Goal: Transaction & Acquisition: Subscribe to service/newsletter

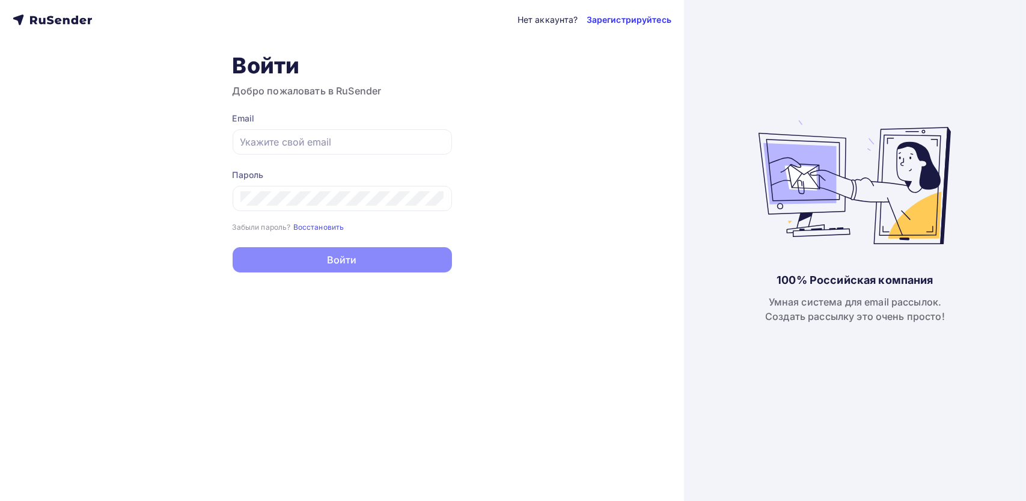
click at [623, 14] on link "Зарегистрируйтесь" at bounding box center [628, 20] width 85 height 12
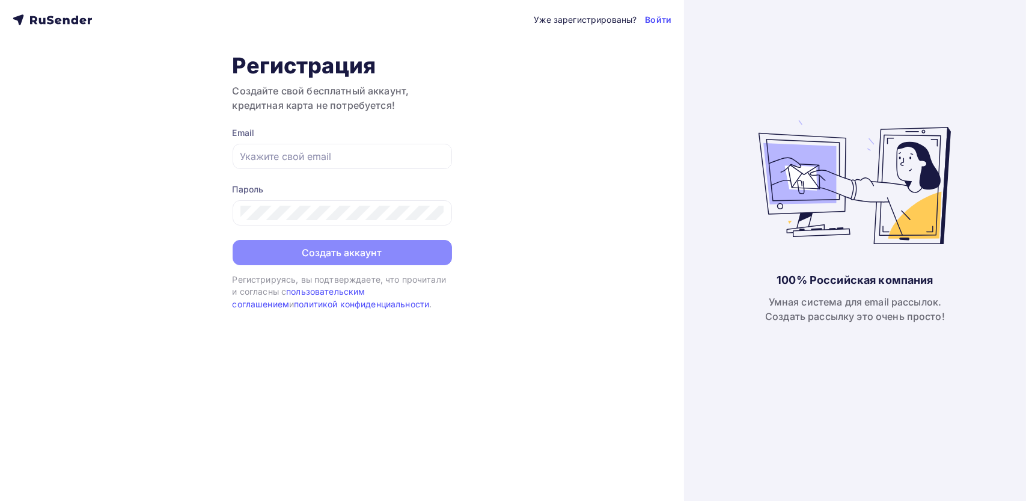
click at [342, 179] on form "Email Пароль Создать аккаунт" at bounding box center [342, 196] width 219 height 138
click at [353, 144] on div at bounding box center [342, 156] width 219 height 25
click at [345, 159] on input "text" at bounding box center [342, 156] width 204 height 14
paste input "[EMAIL_ADDRESS][DOMAIN_NAME]"
type input "[EMAIL_ADDRESS][DOMAIN_NAME]"
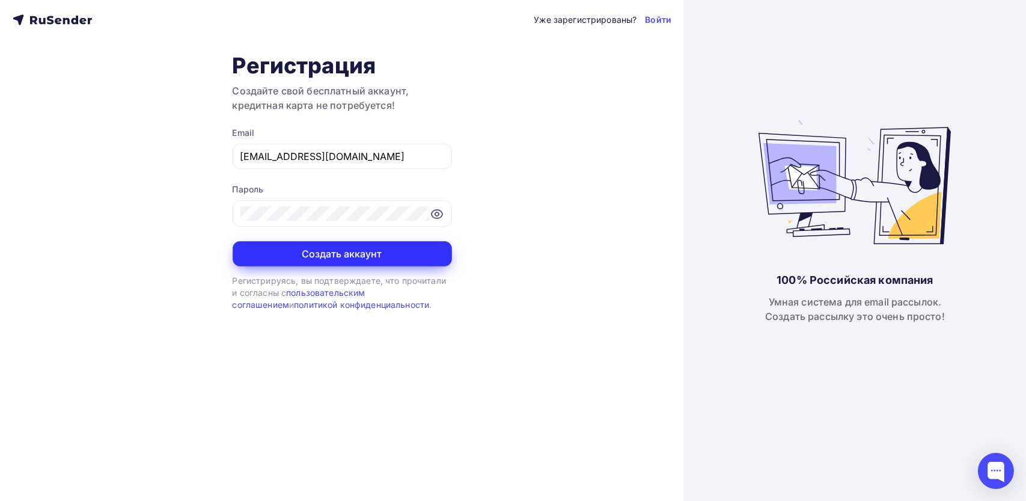
click at [338, 255] on button "Создать аккаунт" at bounding box center [342, 253] width 219 height 25
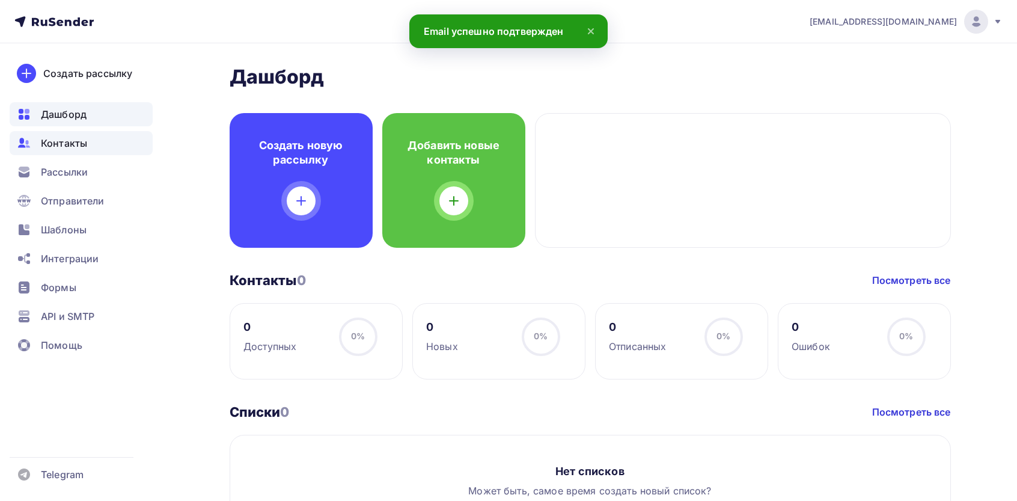
click at [61, 141] on span "Контакты" at bounding box center [64, 143] width 46 height 14
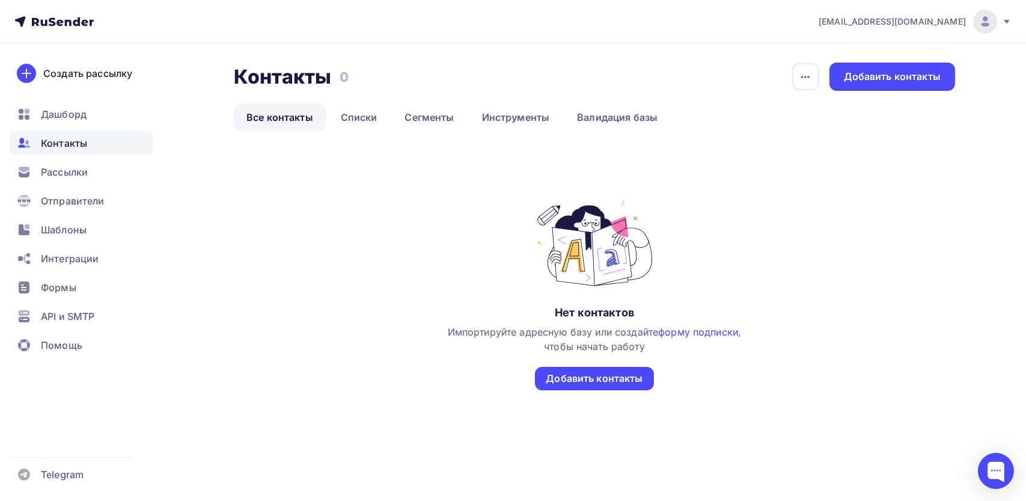
click at [315, 107] on link "Все контакты" at bounding box center [280, 117] width 92 height 28
click at [373, 124] on link "Списки" at bounding box center [359, 117] width 62 height 28
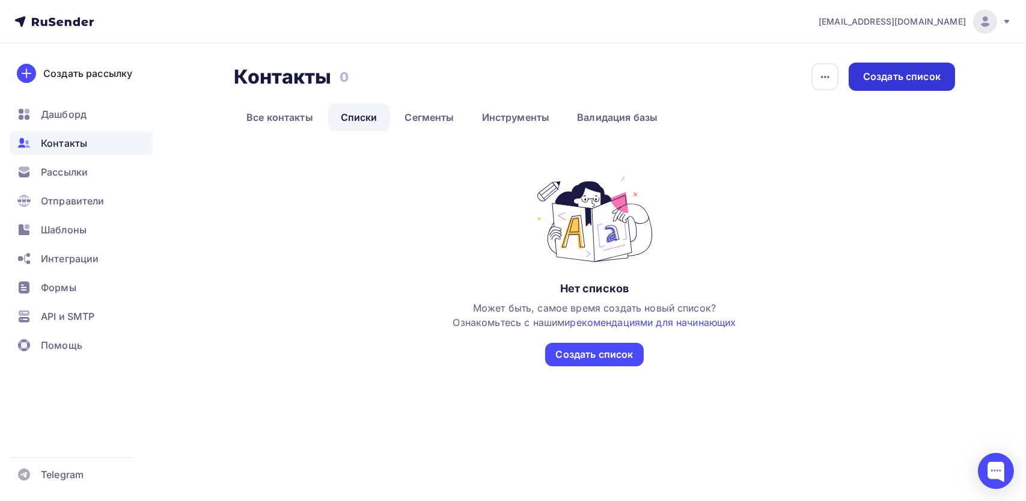
click at [917, 68] on div "Создать список" at bounding box center [901, 76] width 106 height 28
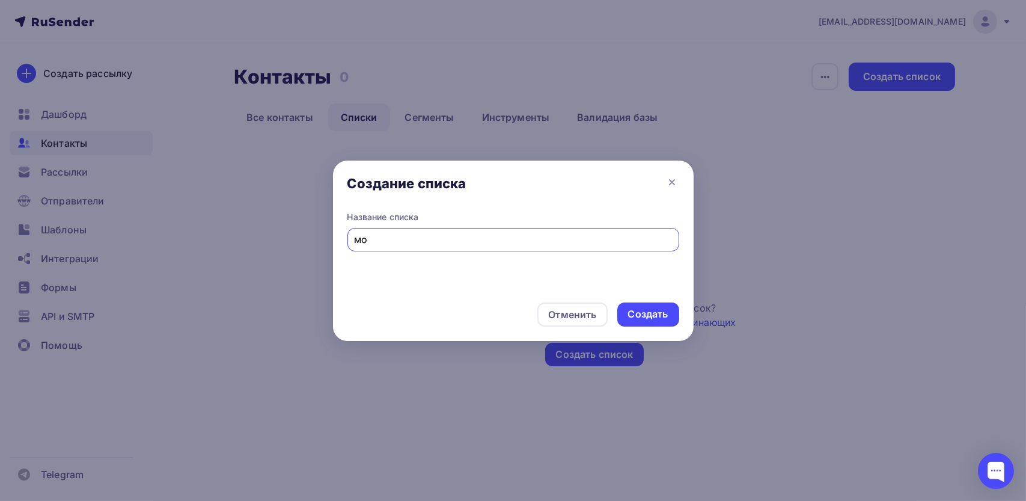
type input "м"
type input "почта тест"
click at [668, 308] on div "Создать" at bounding box center [648, 314] width 62 height 24
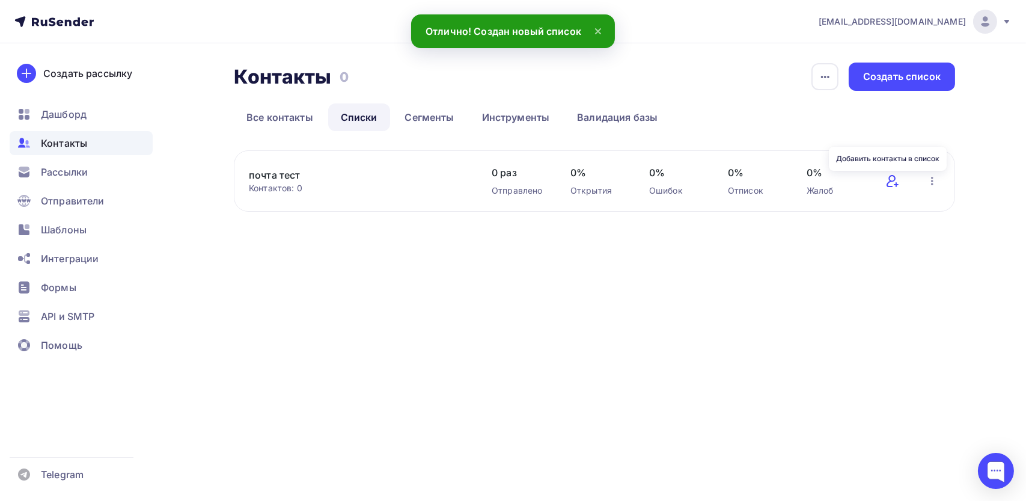
click at [890, 184] on icon at bounding box center [892, 181] width 14 height 14
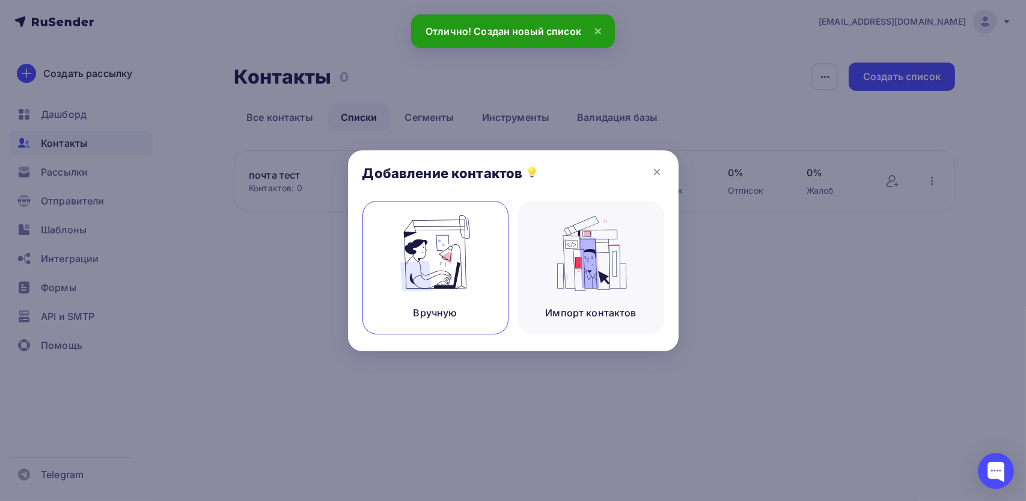
click at [422, 236] on img at bounding box center [435, 253] width 81 height 76
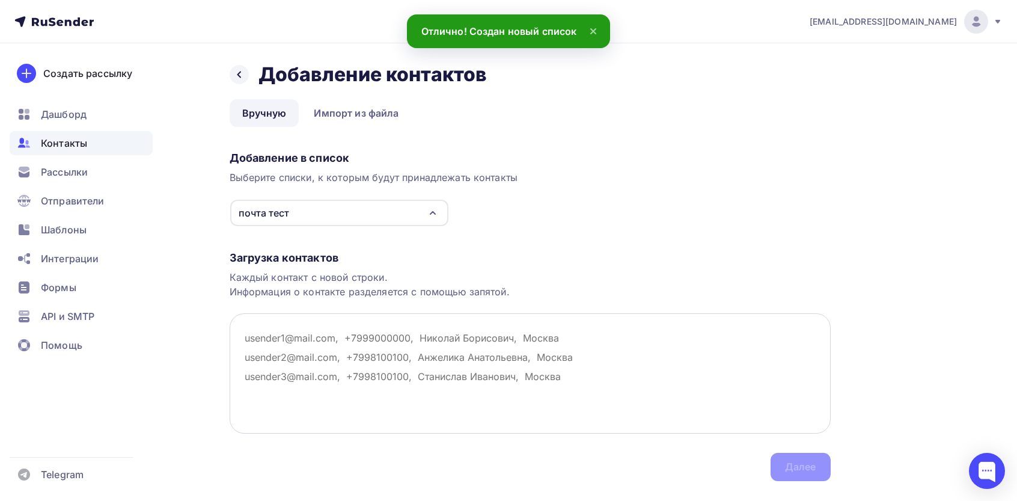
click at [347, 353] on textarea at bounding box center [530, 373] width 601 height 120
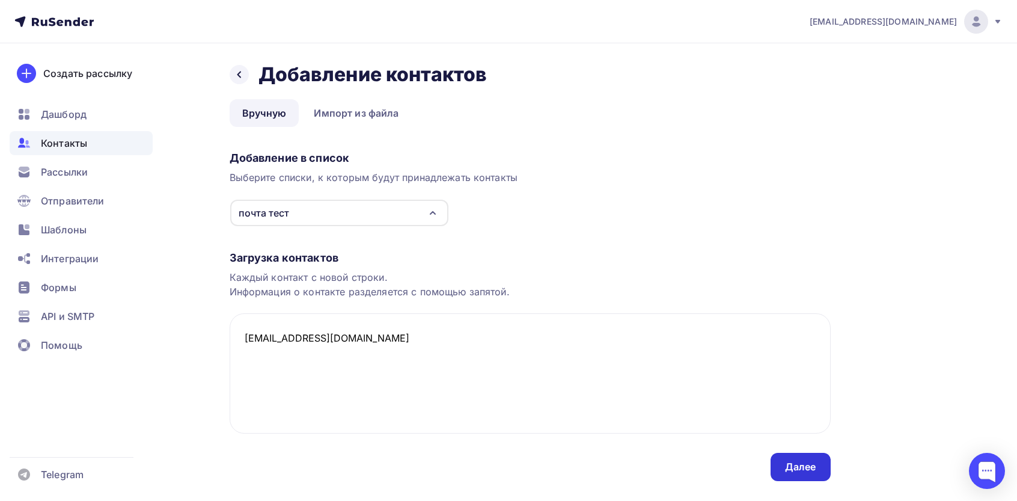
type textarea "[EMAIL_ADDRESS][DOMAIN_NAME]"
click at [803, 464] on div "Далее" at bounding box center [800, 467] width 31 height 14
click at [796, 461] on div "Далее" at bounding box center [800, 467] width 31 height 14
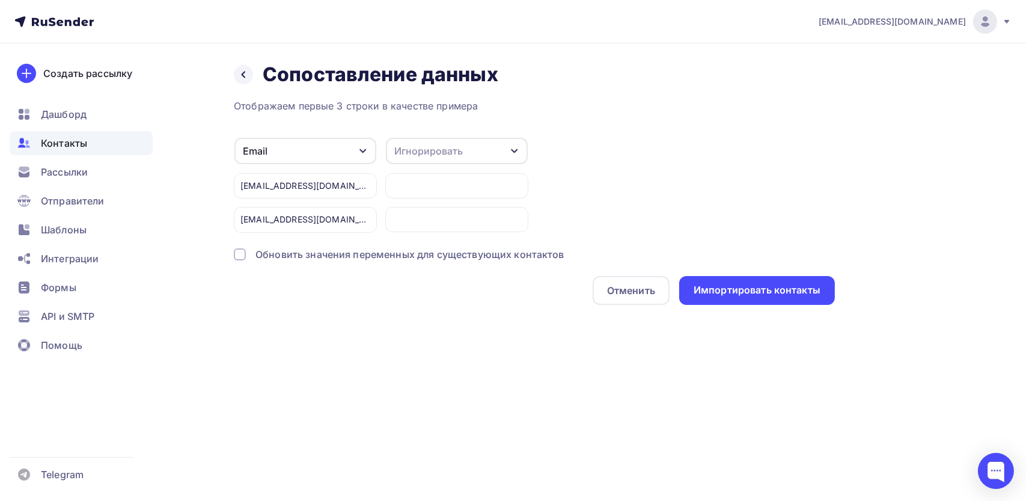
click at [762, 257] on div "Обновить значения переменных для существующих контактов" at bounding box center [534, 254] width 601 height 14
click at [743, 291] on div "Импортировать контакты" at bounding box center [756, 290] width 127 height 14
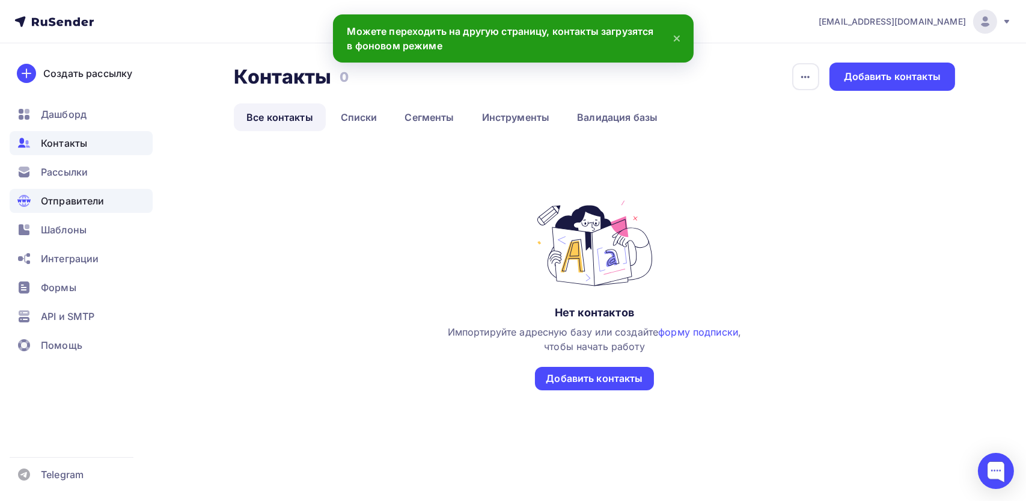
click at [79, 204] on span "Отправители" at bounding box center [73, 200] width 64 height 14
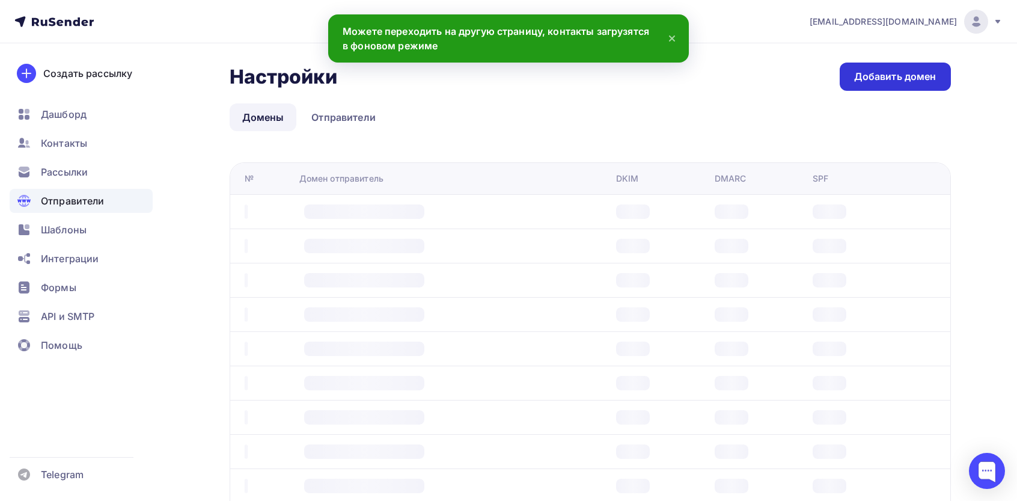
click at [886, 65] on link "Добавить домен" at bounding box center [894, 76] width 111 height 28
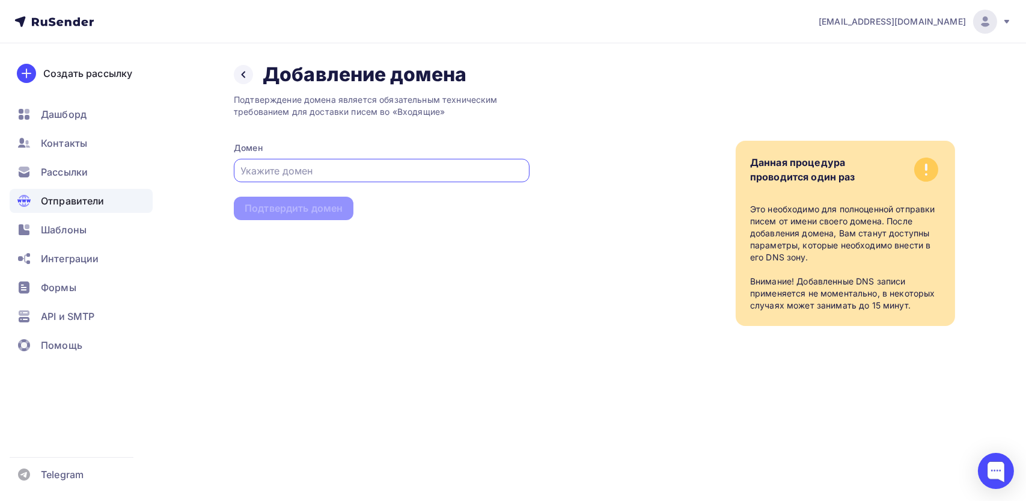
paste input "reply@cctvtoday.ru"
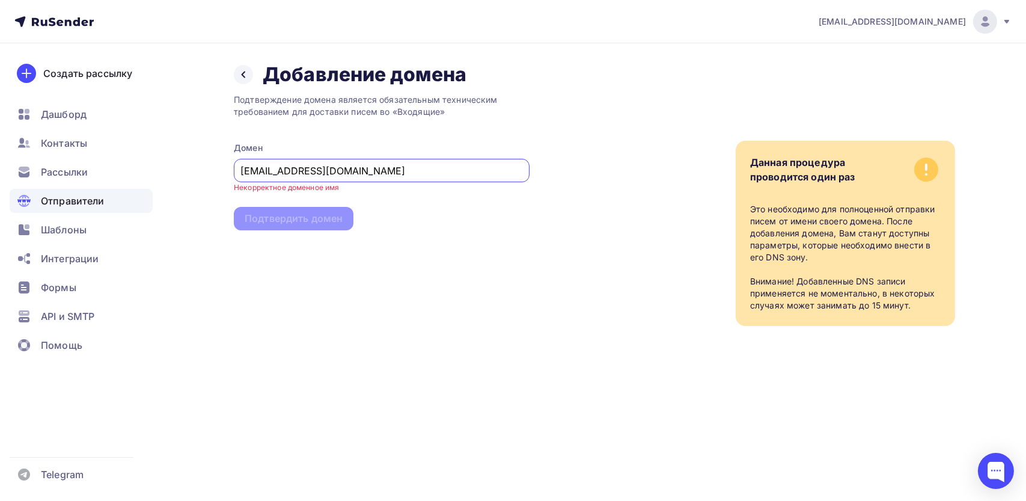
drag, startPoint x: 271, startPoint y: 172, endPoint x: 187, endPoint y: 176, distance: 84.2
click at [190, 171] on div "Назад Добавление домена Добавление домена Подтверждение домена является обязате…" at bounding box center [512, 208] width 985 height 330
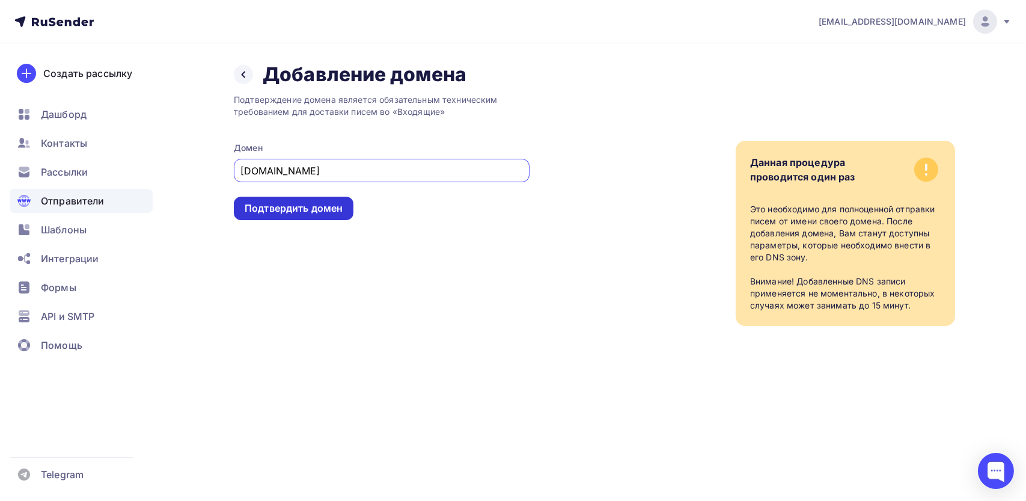
type input "cctvtoday.ru"
click at [303, 199] on div "Подтвердить домен" at bounding box center [294, 207] width 120 height 23
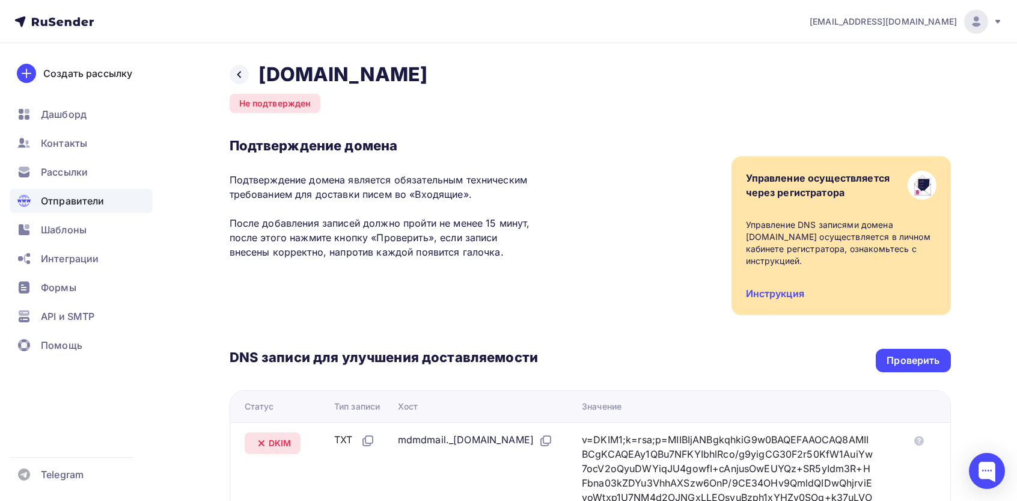
click at [85, 208] on div "Отправители" at bounding box center [81, 201] width 143 height 24
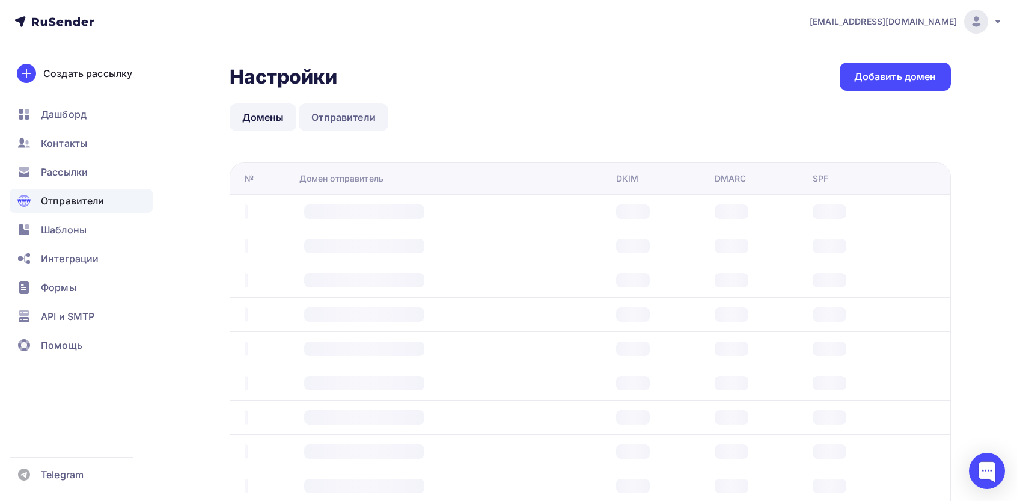
click at [336, 115] on link "Отправители" at bounding box center [344, 117] width 90 height 28
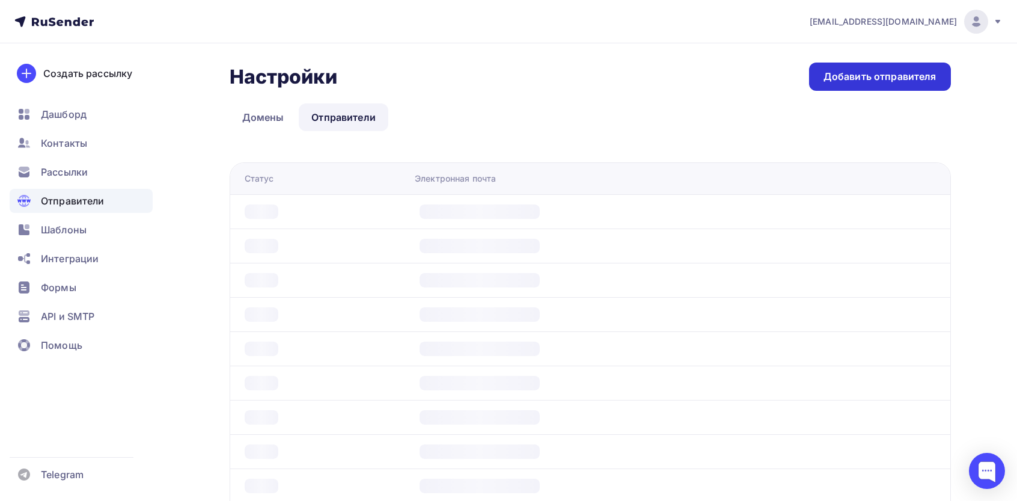
click at [880, 65] on div "Добавить отправителя" at bounding box center [880, 76] width 142 height 28
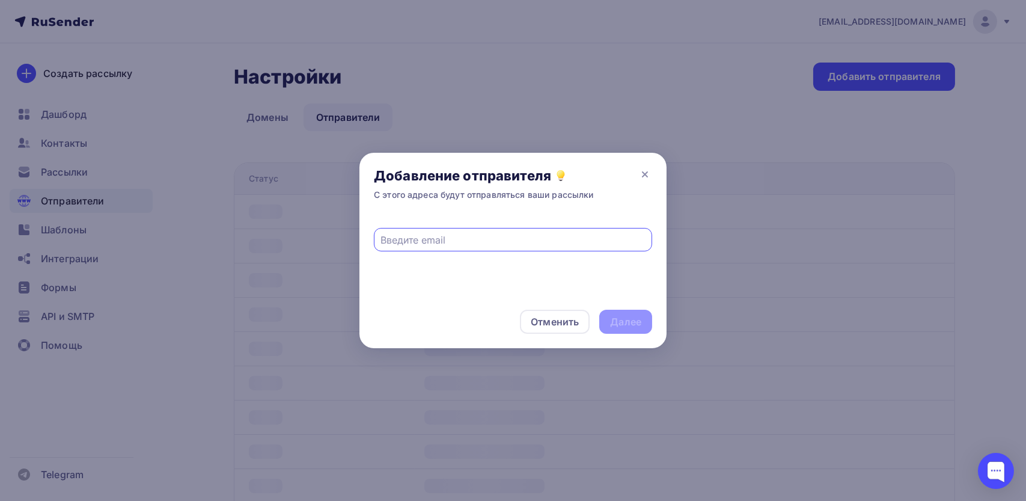
paste input "reply@cctvtoday.ru"
type input "reply@cctvtoday.ru"
click at [627, 320] on div "Далее" at bounding box center [625, 322] width 31 height 14
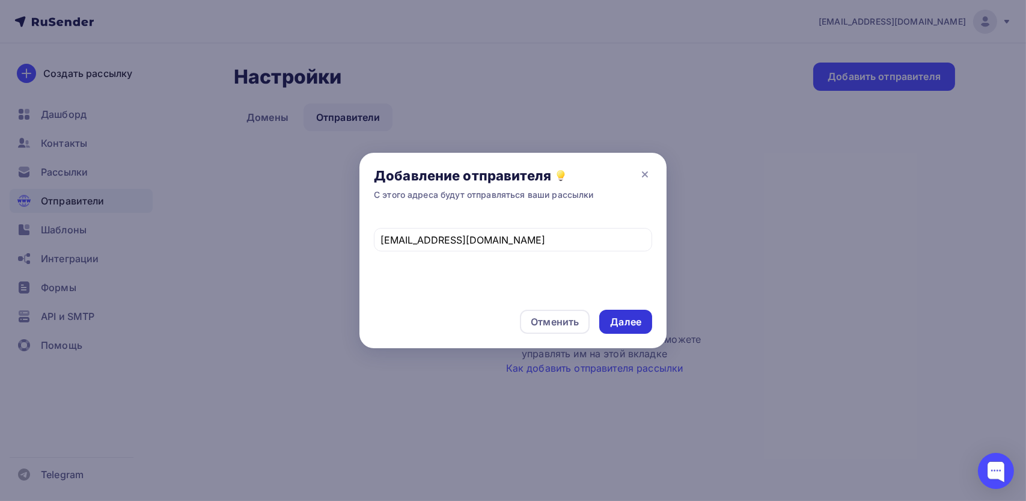
click at [630, 318] on div "Далее" at bounding box center [625, 322] width 31 height 14
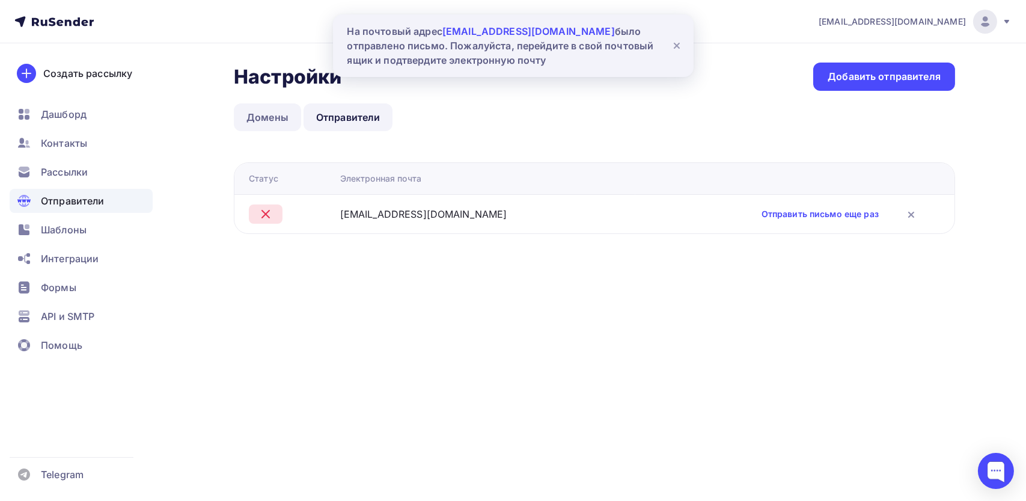
click at [279, 106] on link "Домены" at bounding box center [267, 117] width 67 height 28
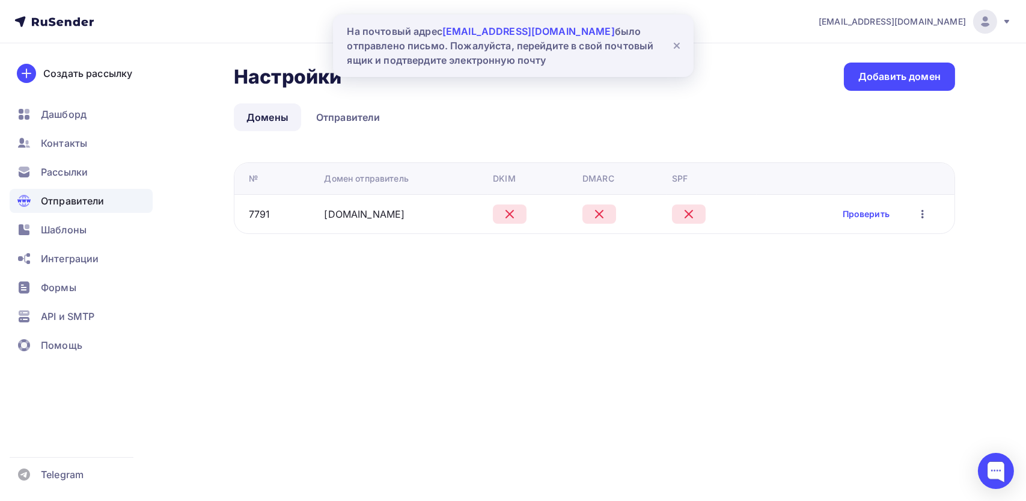
click at [927, 219] on icon "button" at bounding box center [922, 214] width 14 height 14
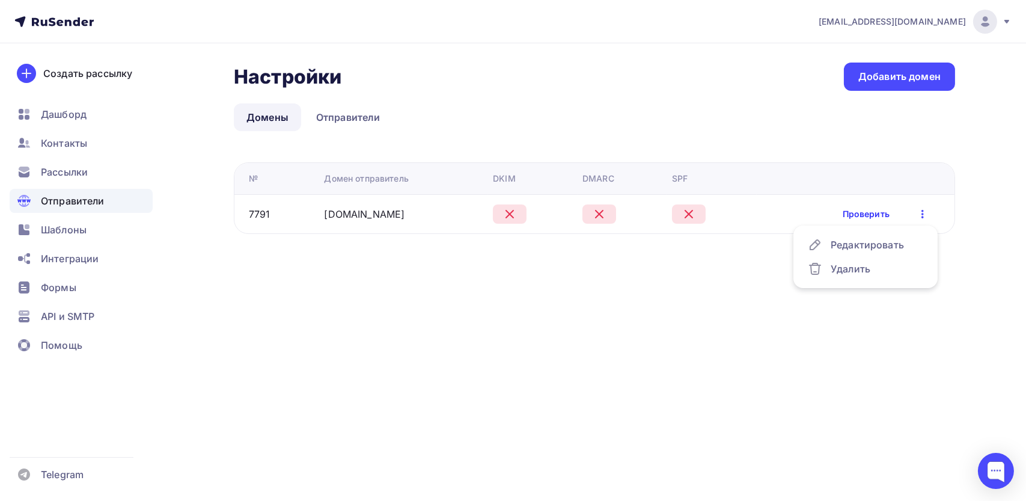
click at [857, 219] on link "Проверить" at bounding box center [865, 214] width 47 height 12
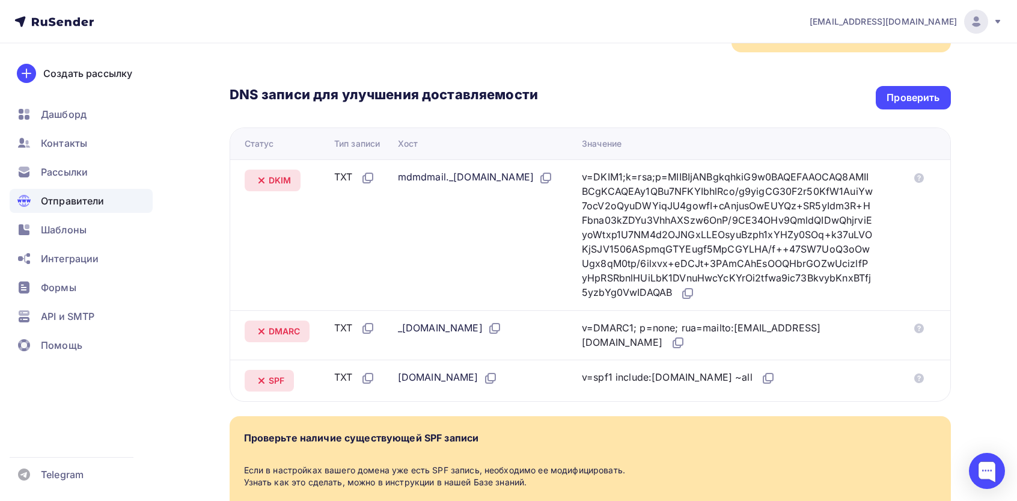
scroll to position [320, 0]
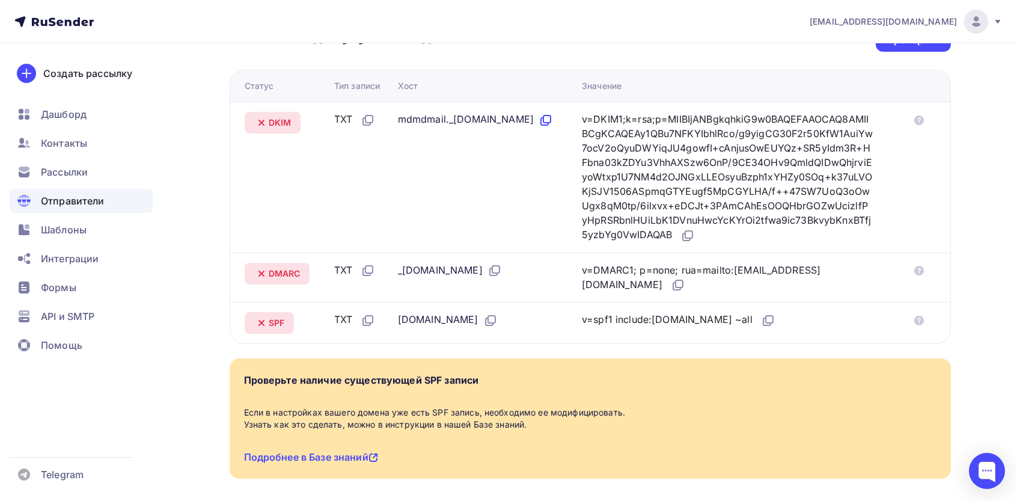
click at [550, 121] on icon at bounding box center [546, 118] width 7 height 7
click at [497, 275] on icon at bounding box center [493, 271] width 7 height 7
drag, startPoint x: 714, startPoint y: 241, endPoint x: 680, endPoint y: 257, distance: 37.4
click at [695, 241] on icon at bounding box center [687, 235] width 14 height 14
click at [501, 268] on icon at bounding box center [494, 270] width 14 height 14
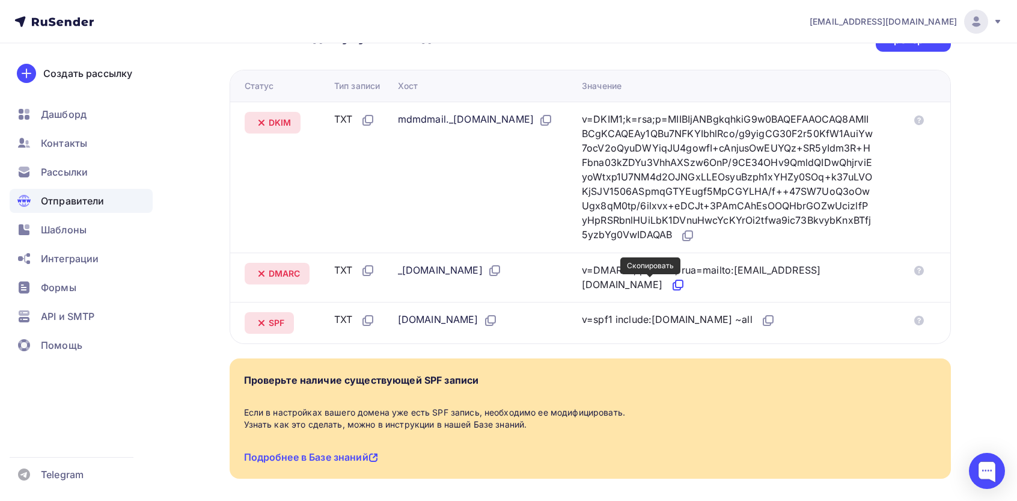
click at [673, 283] on icon at bounding box center [676, 285] width 7 height 7
click at [483, 319] on icon at bounding box center [490, 320] width 14 height 14
click at [735, 316] on div "v=spf1 include:rsndr.ru ~all" at bounding box center [678, 320] width 193 height 16
click at [761, 317] on icon at bounding box center [768, 320] width 14 height 14
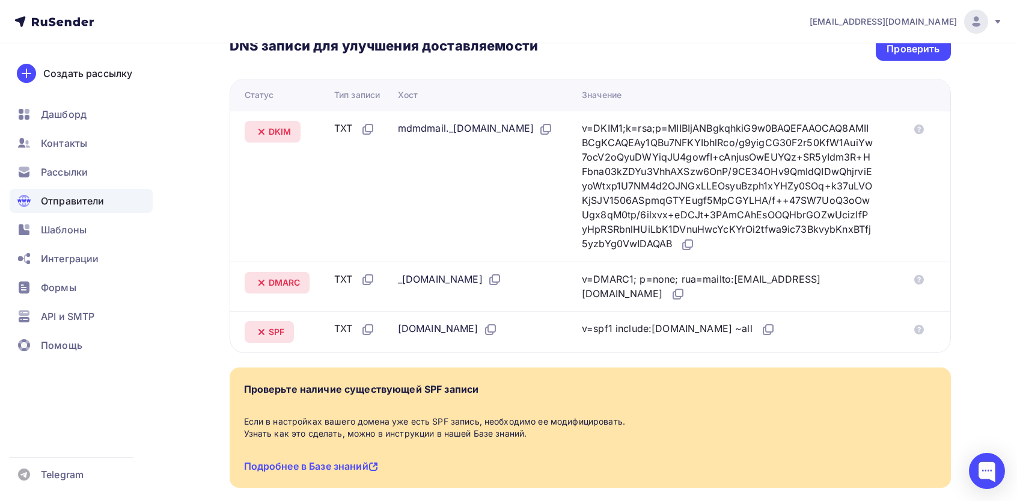
scroll to position [160, 0]
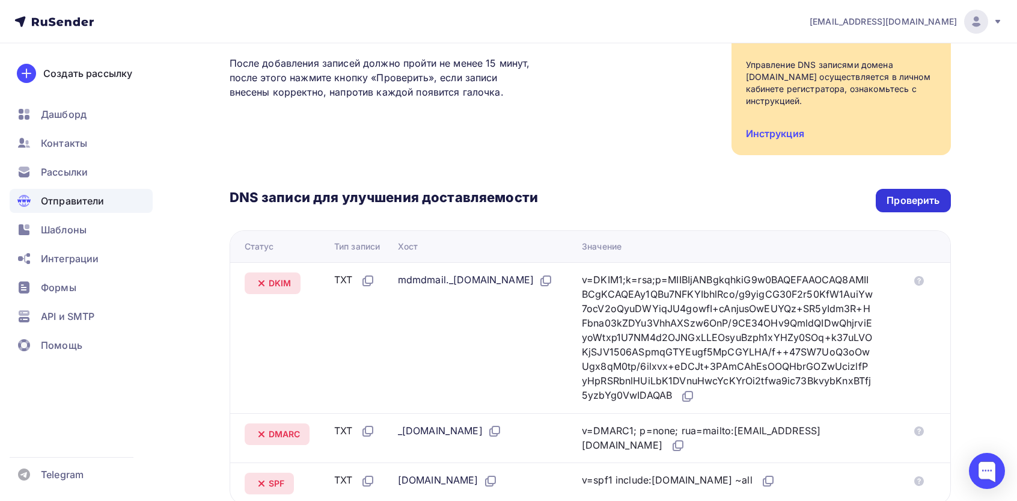
click at [928, 207] on div "Проверить" at bounding box center [912, 200] width 53 height 14
click at [911, 199] on div "Проверить" at bounding box center [912, 200] width 53 height 14
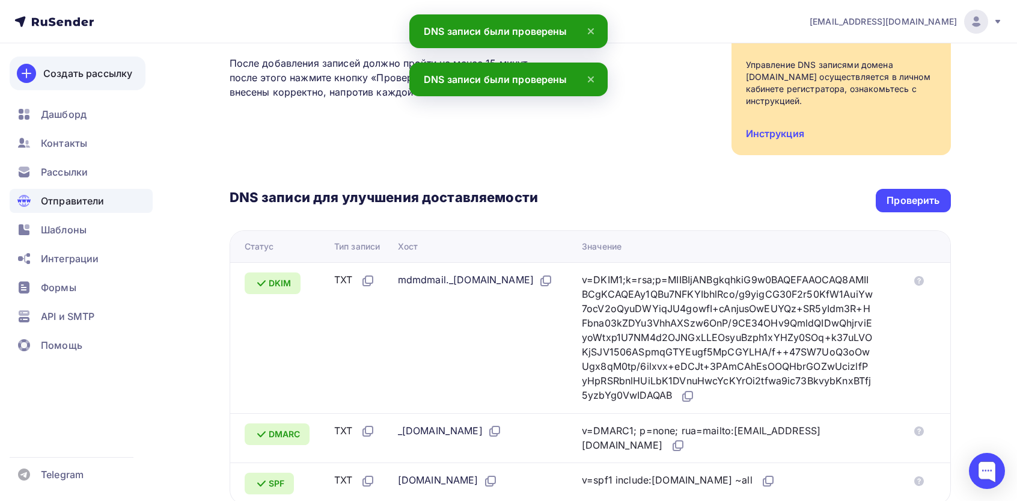
click at [83, 68] on div "Создать рассылку" at bounding box center [87, 73] width 89 height 14
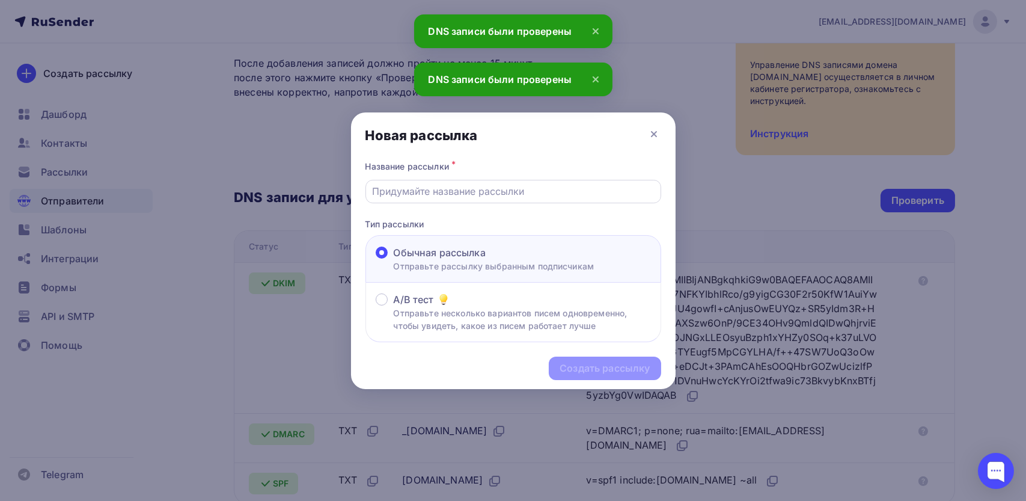
click at [486, 199] on div at bounding box center [513, 191] width 296 height 23
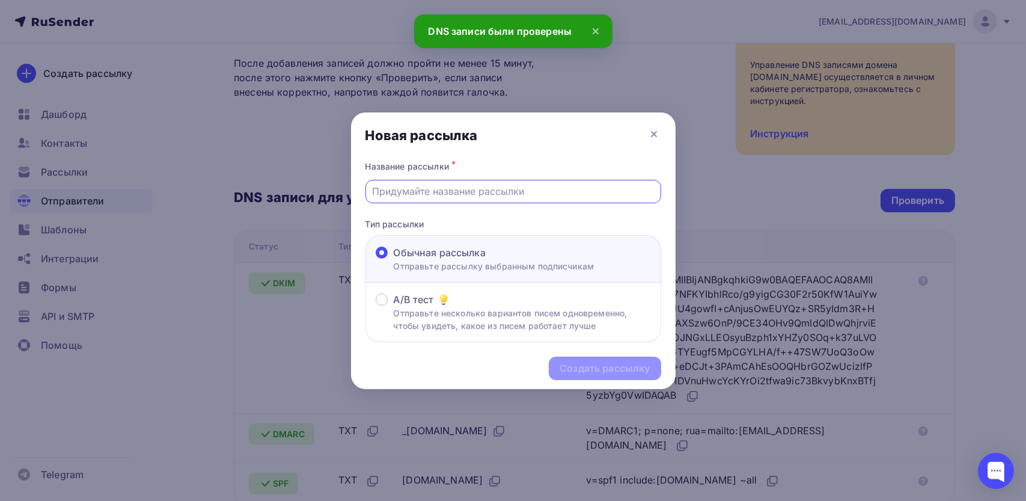
click at [482, 194] on input "text" at bounding box center [513, 191] width 282 height 14
type input "G"
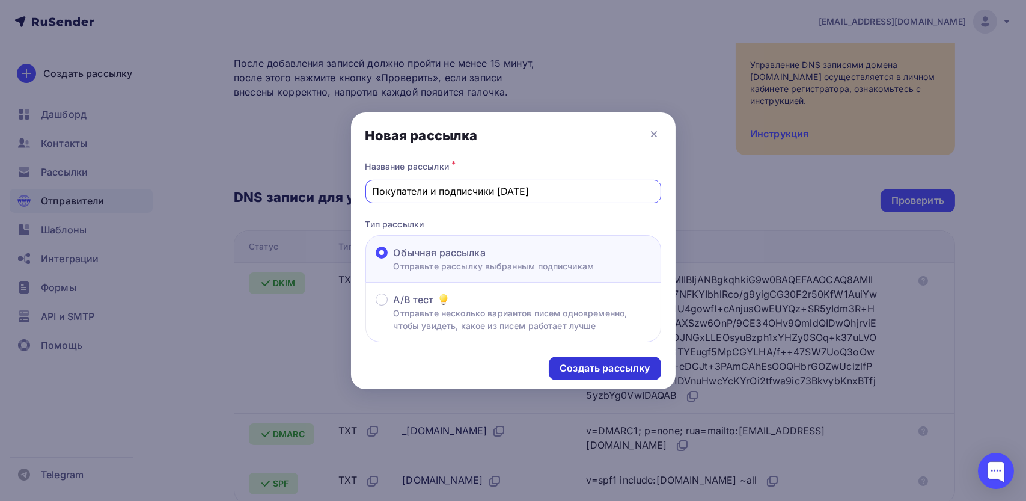
type input "Покупатели и подписчики май 2025"
click at [592, 371] on div "Создать рассылку" at bounding box center [604, 368] width 90 height 14
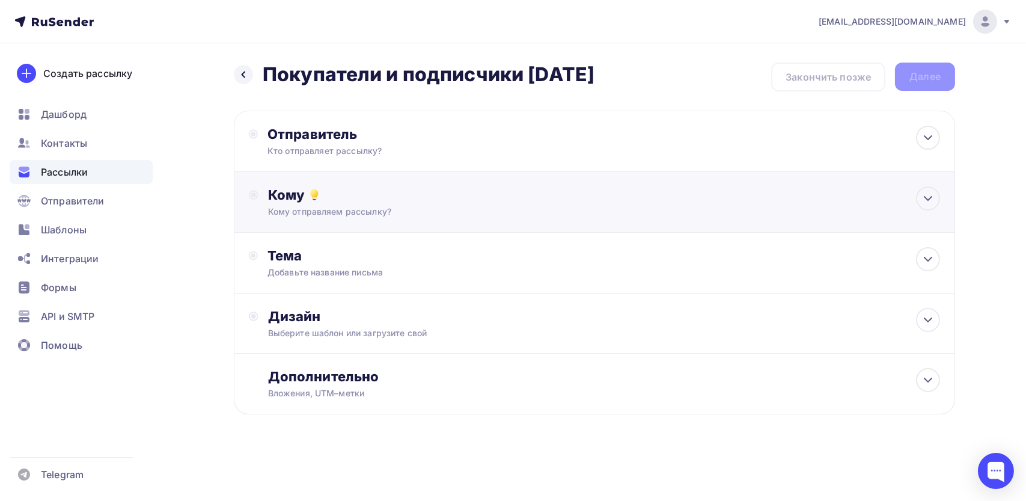
click at [384, 196] on div "Кому" at bounding box center [604, 194] width 672 height 17
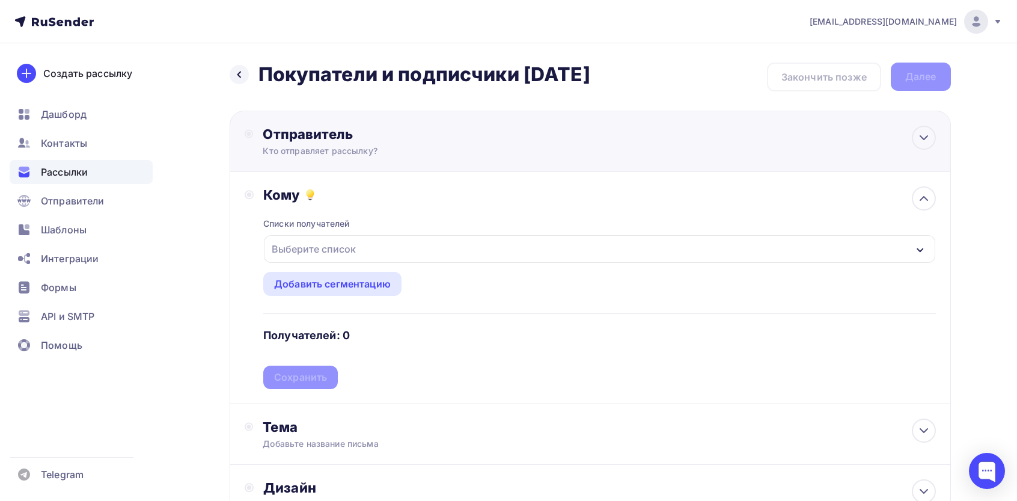
click at [383, 141] on div "Отправитель" at bounding box center [393, 134] width 260 height 17
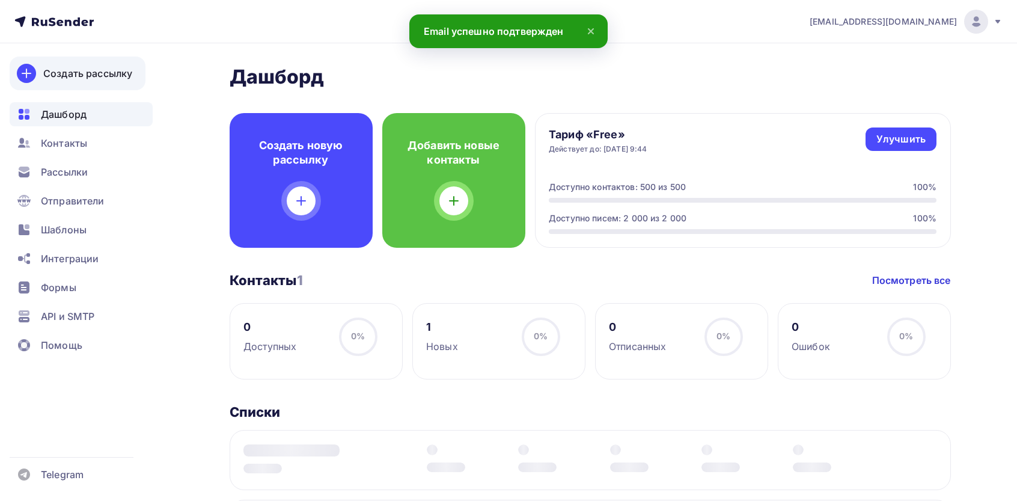
click at [109, 78] on div "Создать рассылку" at bounding box center [87, 73] width 89 height 14
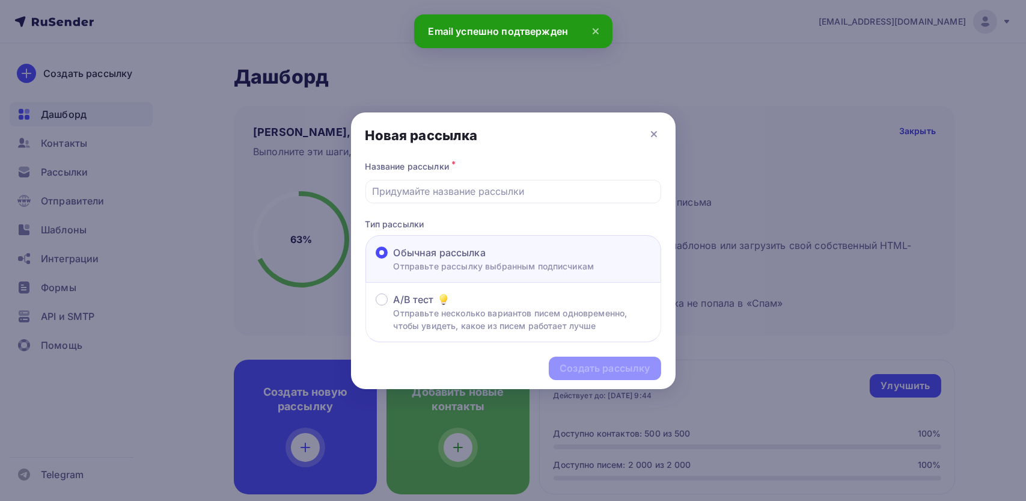
click at [451, 178] on div "Название рассылки *" at bounding box center [513, 180] width 296 height 45
click at [450, 186] on input "text" at bounding box center [513, 191] width 282 height 14
type input "Покупатели и подписчики [DATE]"
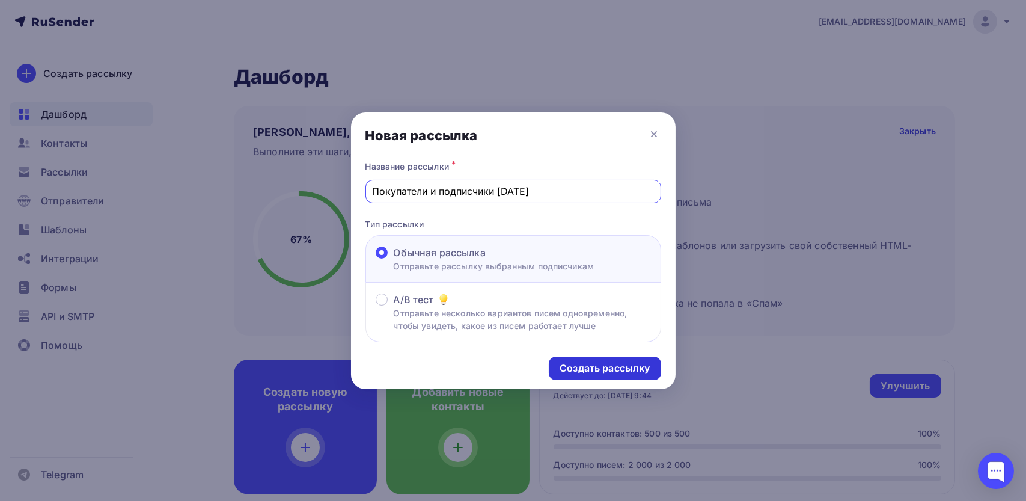
click at [606, 371] on div "Создать рассылку" at bounding box center [604, 368] width 90 height 14
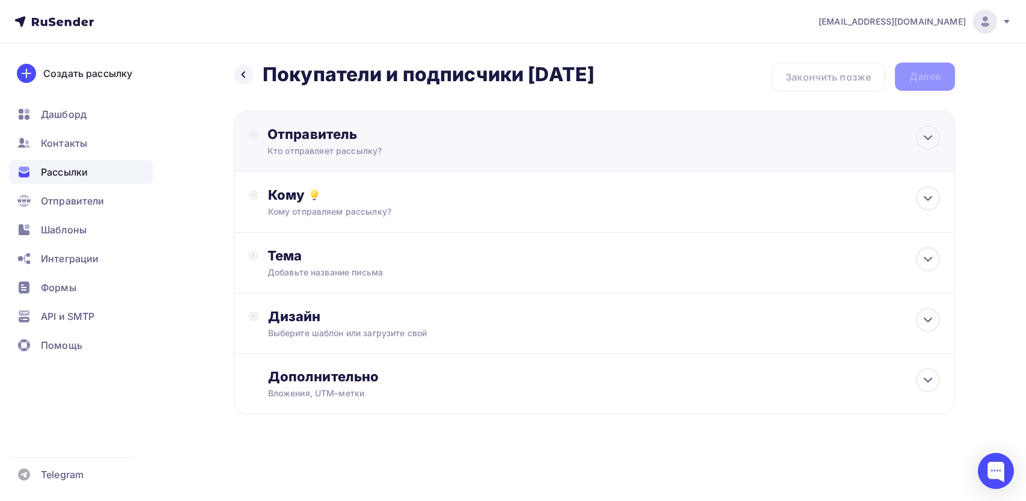
click at [347, 142] on div "Отправитель" at bounding box center [397, 134] width 260 height 17
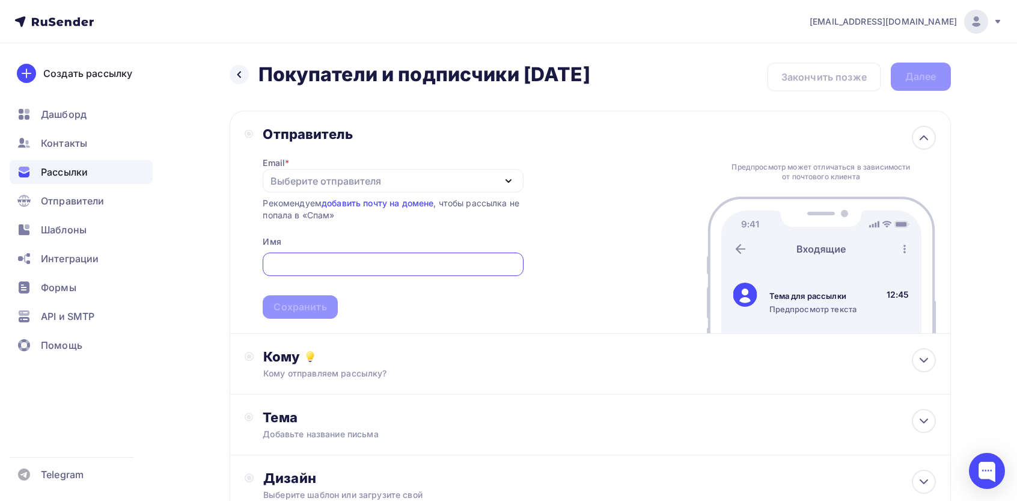
click at [319, 186] on div "Выберите отправителя" at bounding box center [325, 181] width 111 height 14
click at [343, 210] on div "reply@cctvtoday.ru" at bounding box center [361, 216] width 169 height 14
drag, startPoint x: 396, startPoint y: 243, endPoint x: 368, endPoint y: 264, distance: 35.6
click at [396, 242] on div "Email * reply@cctvtoday.ru reply@cctvtoday.ru Добавить отправителя Рекомендуем …" at bounding box center [393, 230] width 260 height 176
click at [367, 265] on input "text" at bounding box center [393, 264] width 246 height 14
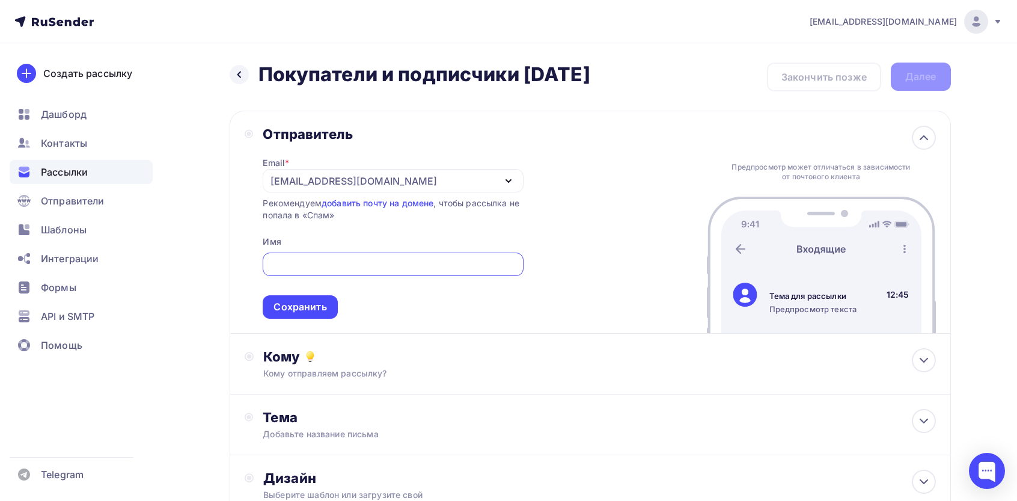
paste input "On-Do"
type input "On-Do"
click at [308, 304] on div "Сохранить" at bounding box center [299, 307] width 53 height 14
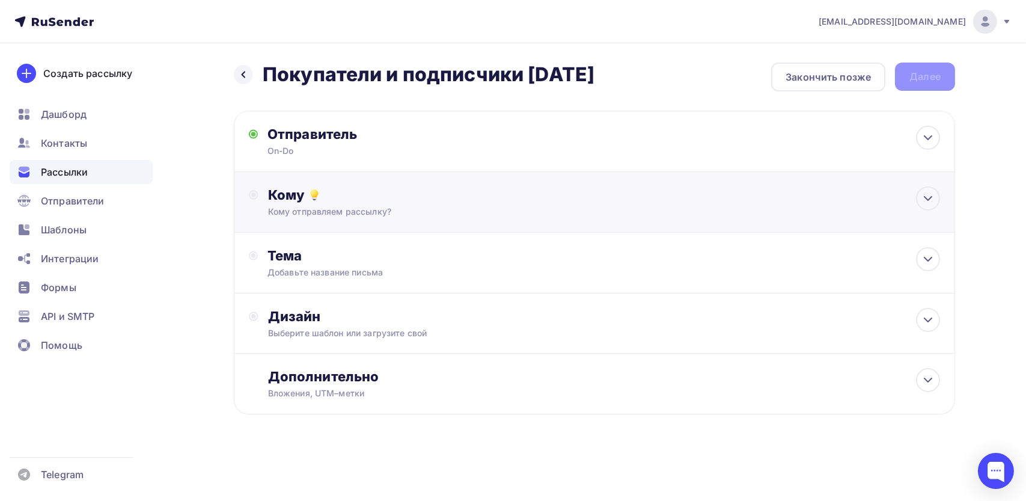
click at [359, 220] on div "Кому Кому отправляем рассылку? Списки получателей Выберите список Все списки id…" at bounding box center [594, 202] width 721 height 61
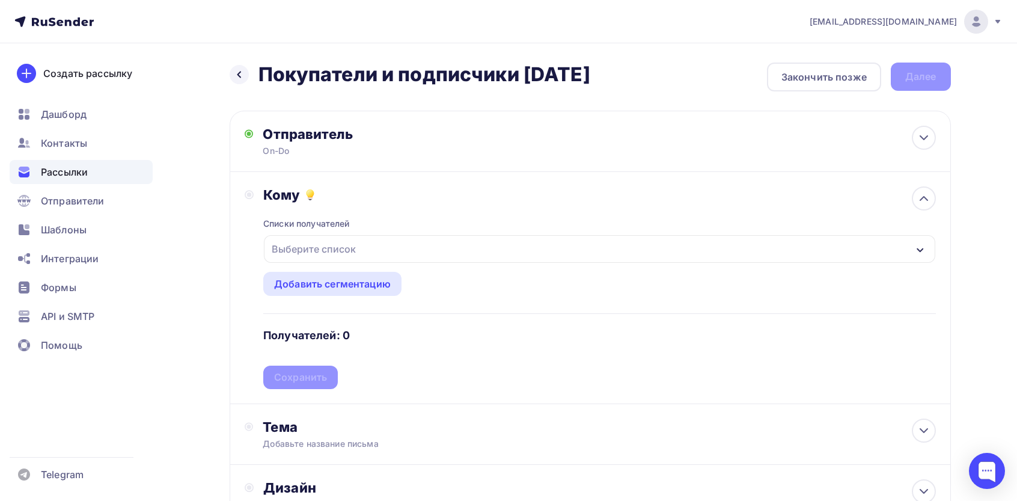
click at [339, 246] on div "Выберите список" at bounding box center [314, 249] width 94 height 22
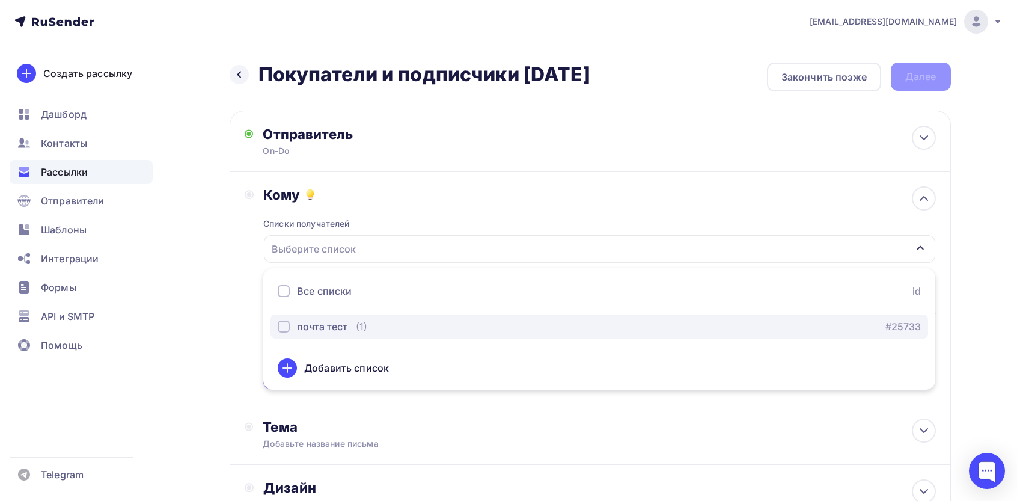
click at [326, 316] on button "почта тест (1) #25733" at bounding box center [598, 326] width 657 height 24
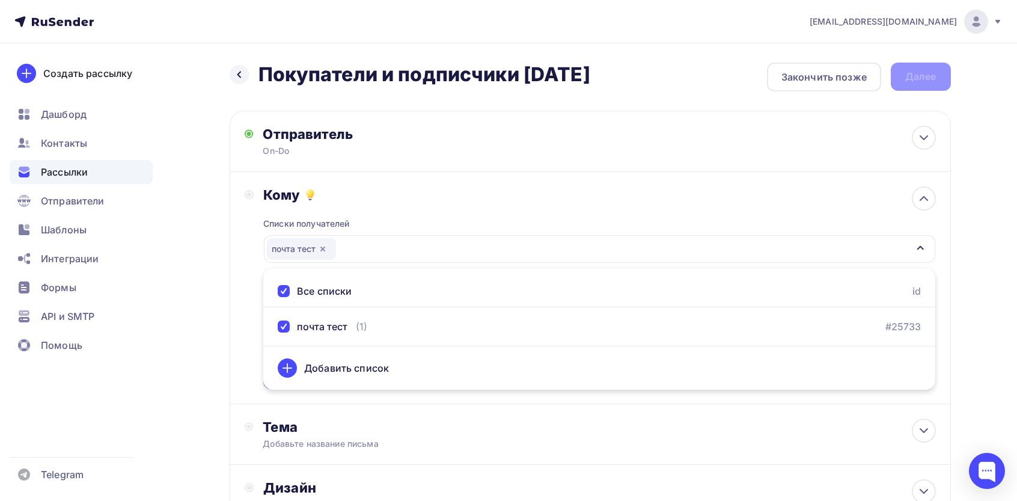
drag, startPoint x: 248, startPoint y: 285, endPoint x: 269, endPoint y: 308, distance: 30.2
click at [248, 285] on div "Кому Списки получателей почта тест Все списки id почта тест (1) #25733 Добавить…" at bounding box center [590, 287] width 691 height 202
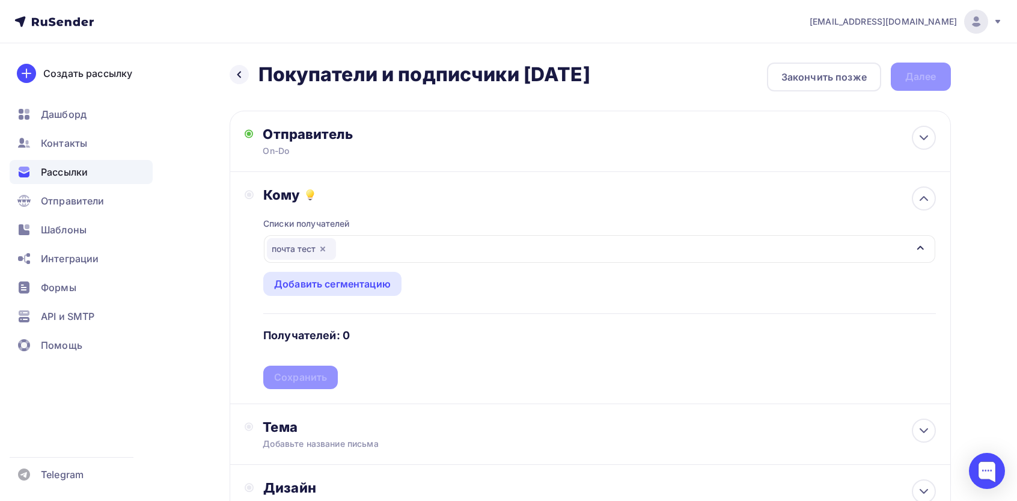
click at [319, 326] on div "Списки получателей почта тест Все списки id почта тест (1) #25733 Добавить спис…" at bounding box center [599, 296] width 672 height 186
click at [307, 371] on div "Сохранить" at bounding box center [300, 377] width 53 height 14
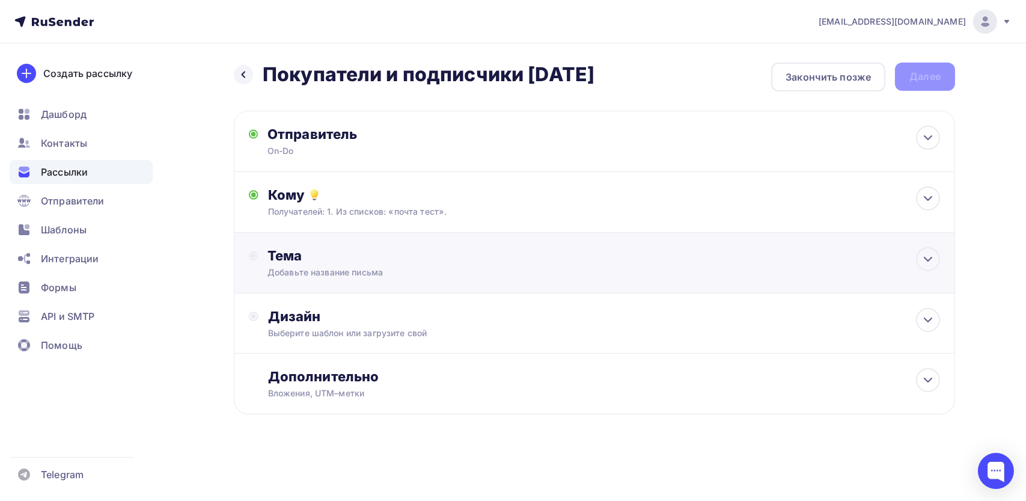
click at [340, 267] on div "Добавьте название письма" at bounding box center [374, 272] width 214 height 12
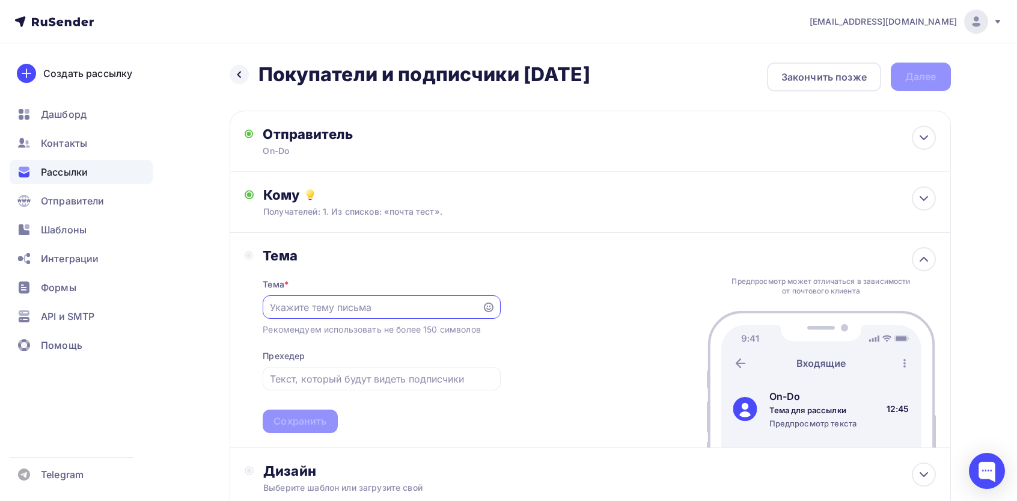
click at [442, 56] on div "Назад Покупатели и подписчики май 2025 Покупатели и подписчики май 2025 Закончи…" at bounding box center [508, 344] width 985 height 603
click at [442, 82] on h2 "Покупатели и подписчики май 2025" at bounding box center [424, 74] width 332 height 24
click at [448, 82] on h2 "Покупатели и подписчики май 2025" at bounding box center [424, 74] width 332 height 24
click at [448, 81] on h2 "Покупатели и подписчики май 2025" at bounding box center [424, 74] width 332 height 24
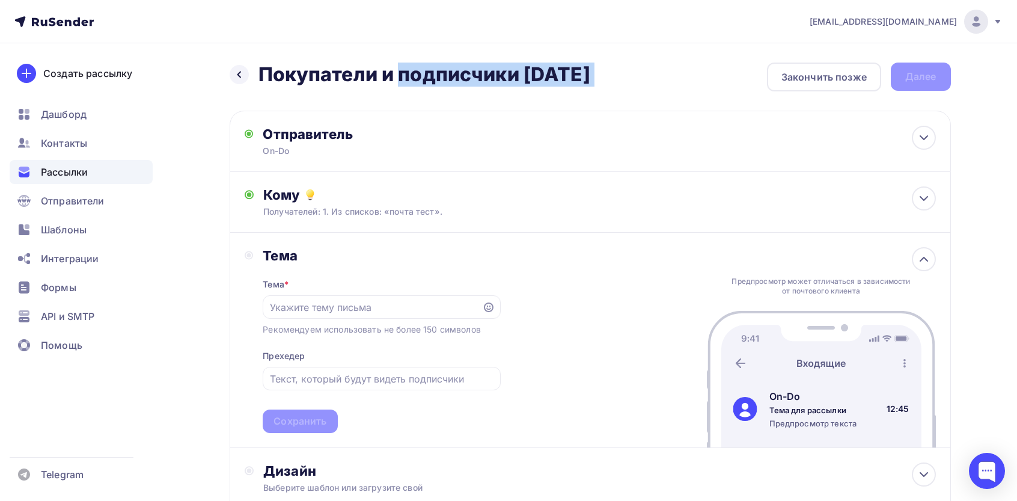
click at [448, 81] on h2 "Покупатели и подписчики май 2025" at bounding box center [424, 74] width 332 height 24
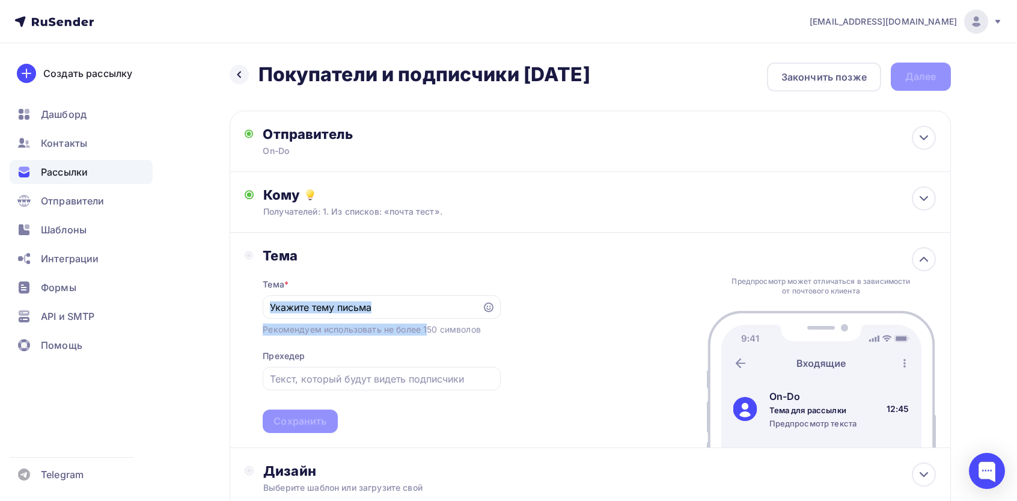
click at [354, 324] on div "Тема * Рекомендуем использовать не более 150 символов Прехедер Сохранить" at bounding box center [381, 348] width 237 height 169
click at [356, 303] on input "text" at bounding box center [372, 307] width 205 height 14
paste input "Покупатели и подписчики май 2025"
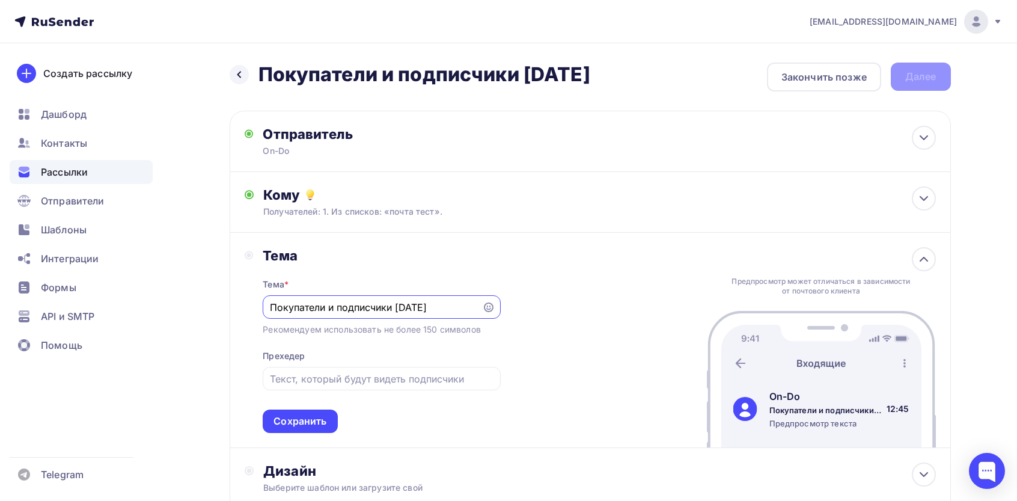
type input "Покупатели и подписчики май 2025"
click at [296, 434] on div "Тема Тема * Покупатели и подписчики май 2025 Рекомендуем использовать не более …" at bounding box center [590, 340] width 721 height 215
click at [300, 418] on div "Сохранить" at bounding box center [299, 421] width 53 height 14
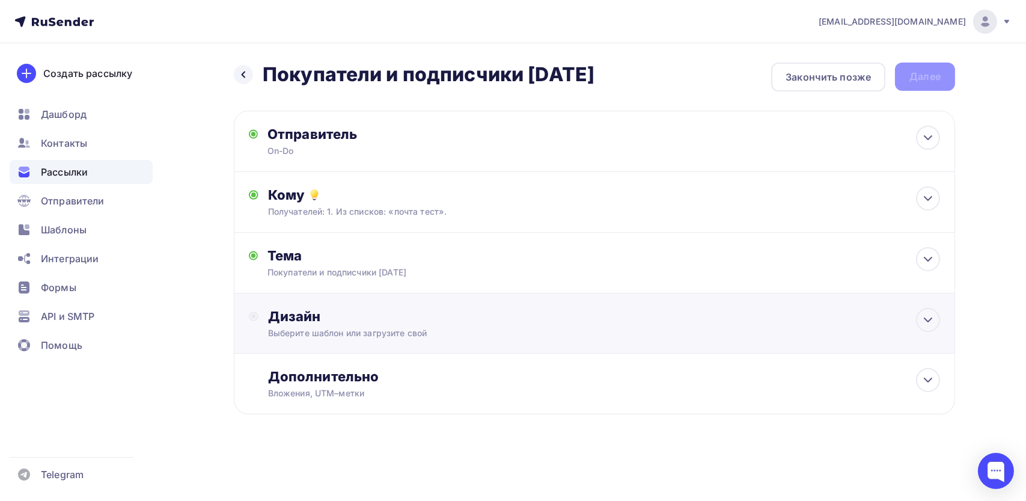
click at [353, 317] on div "Дизайн" at bounding box center [604, 316] width 672 height 17
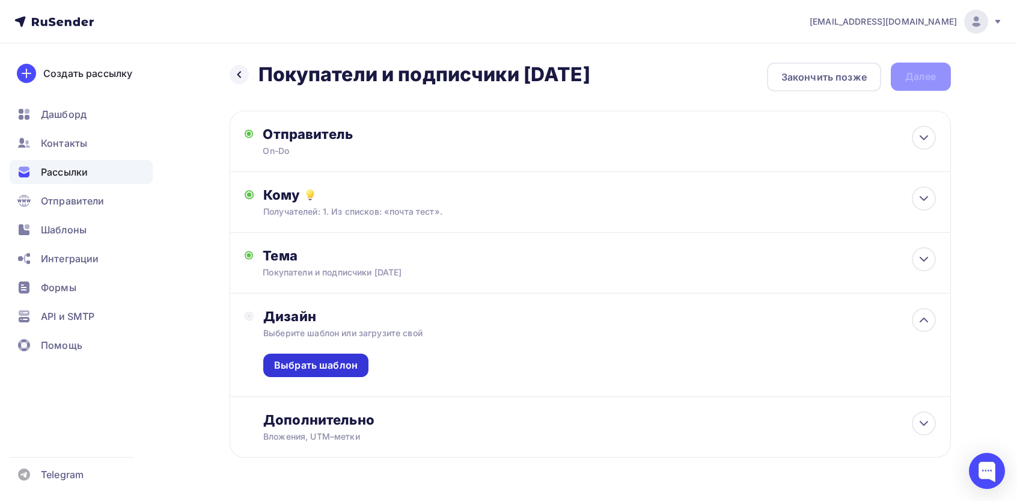
click at [317, 369] on div "Выбрать шаблон" at bounding box center [316, 365] width 84 height 14
click at [335, 366] on div "Выбрать шаблон" at bounding box center [316, 365] width 84 height 14
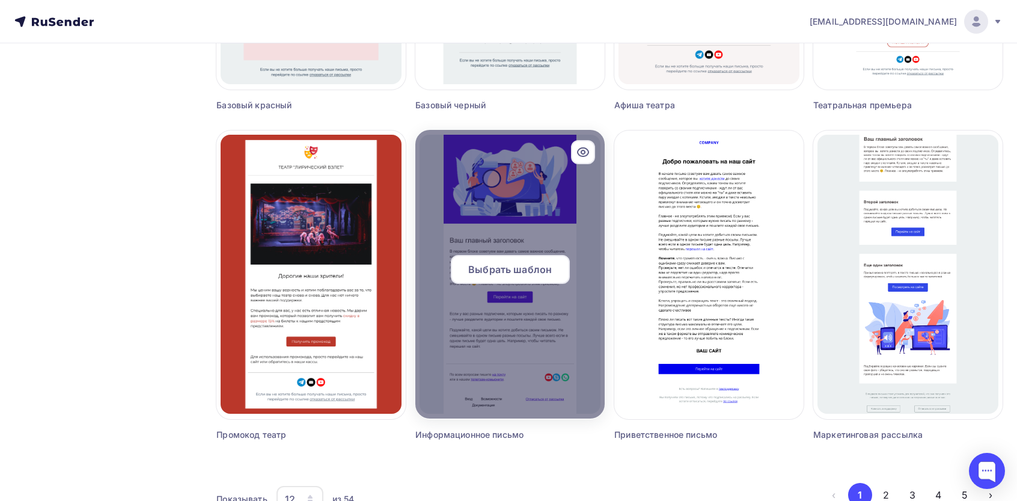
scroll to position [731, 0]
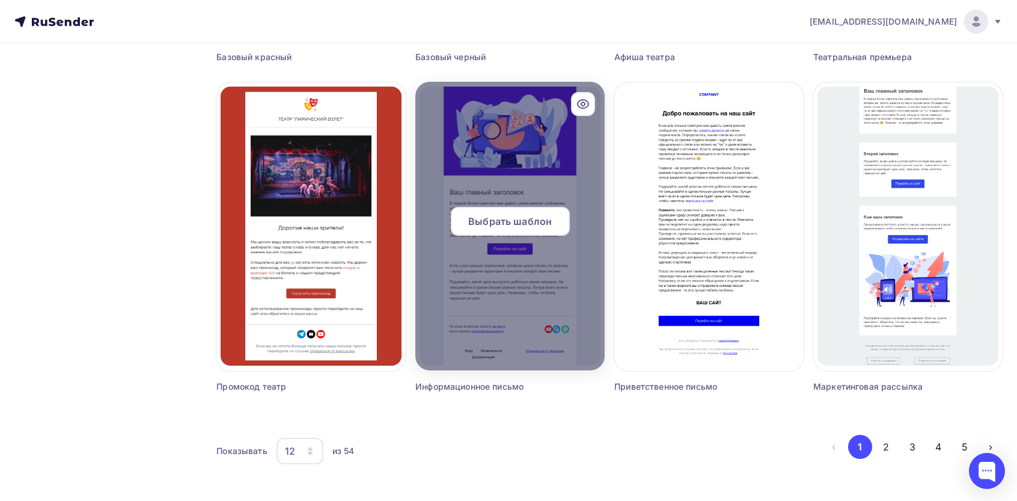
click at [518, 211] on div "Выбрать шаблон" at bounding box center [510, 221] width 119 height 29
click at [506, 225] on span "Выбрать шаблон" at bounding box center [510, 221] width 84 height 14
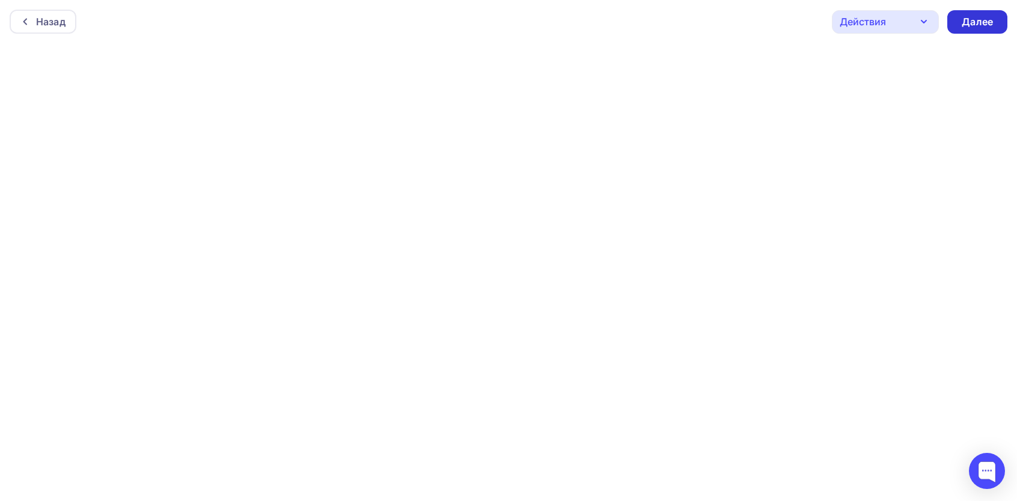
click at [978, 16] on div "Далее" at bounding box center [976, 22] width 31 height 14
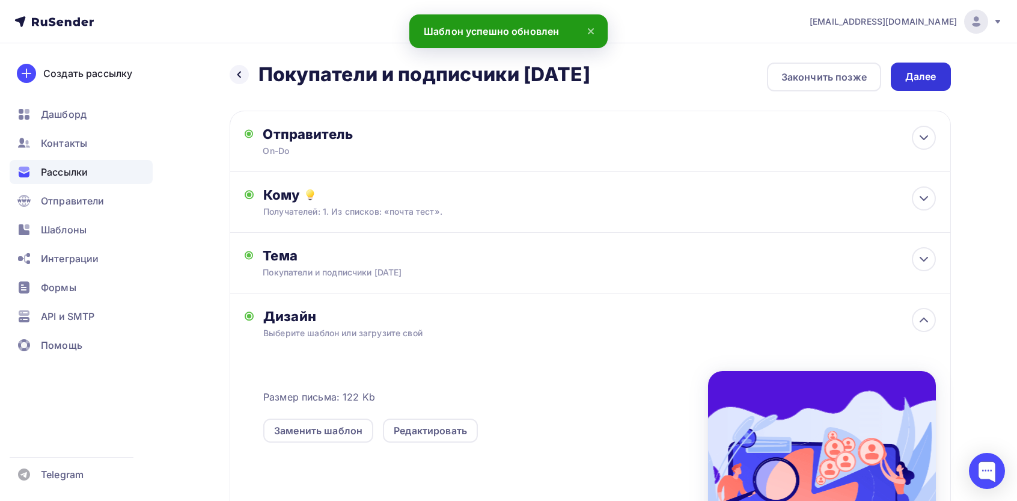
click at [928, 70] on div "Далее" at bounding box center [920, 77] width 31 height 14
click at [908, 92] on div "Назад Покупатели и подписчики май 2025 Покупатели и подписчики май 2025 Закончи…" at bounding box center [590, 355] width 721 height 586
click at [903, 80] on div "Далее" at bounding box center [920, 76] width 60 height 28
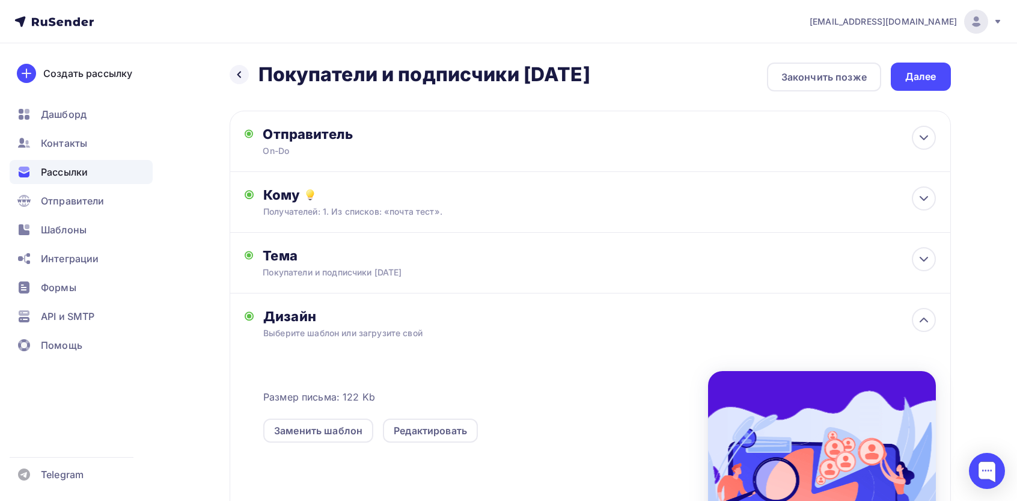
click at [902, 81] on div "Далее" at bounding box center [920, 76] width 60 height 28
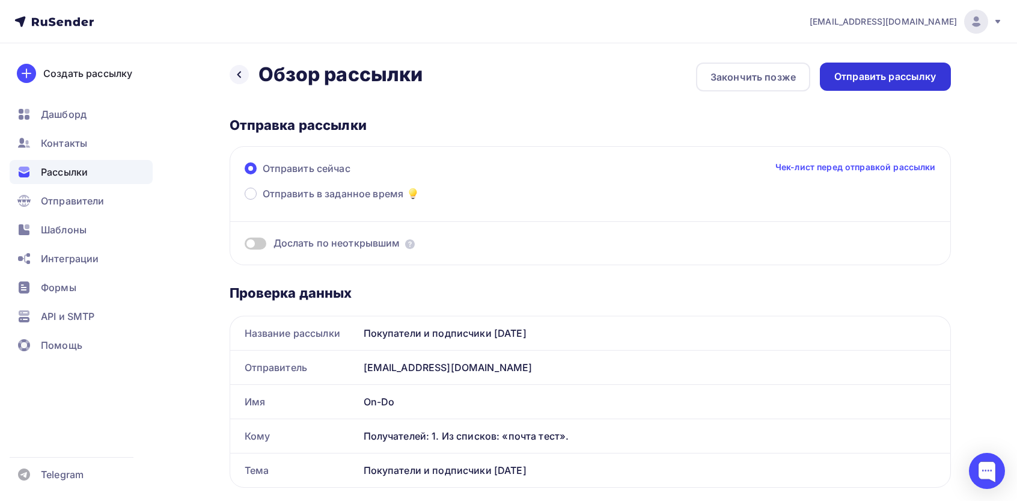
click at [857, 82] on div "Отправить рассылку" at bounding box center [885, 77] width 102 height 14
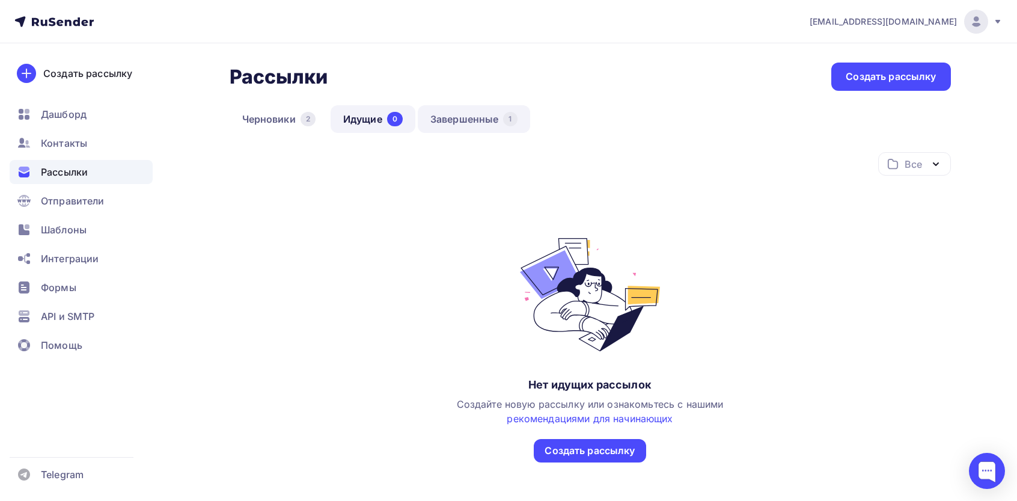
click at [507, 118] on div "1" at bounding box center [510, 119] width 14 height 14
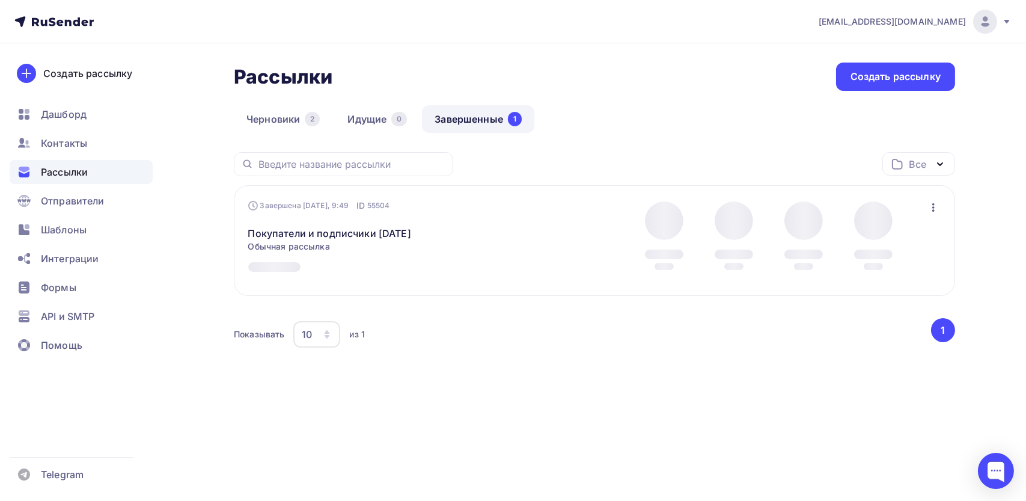
click at [937, 210] on icon "button" at bounding box center [933, 207] width 14 height 14
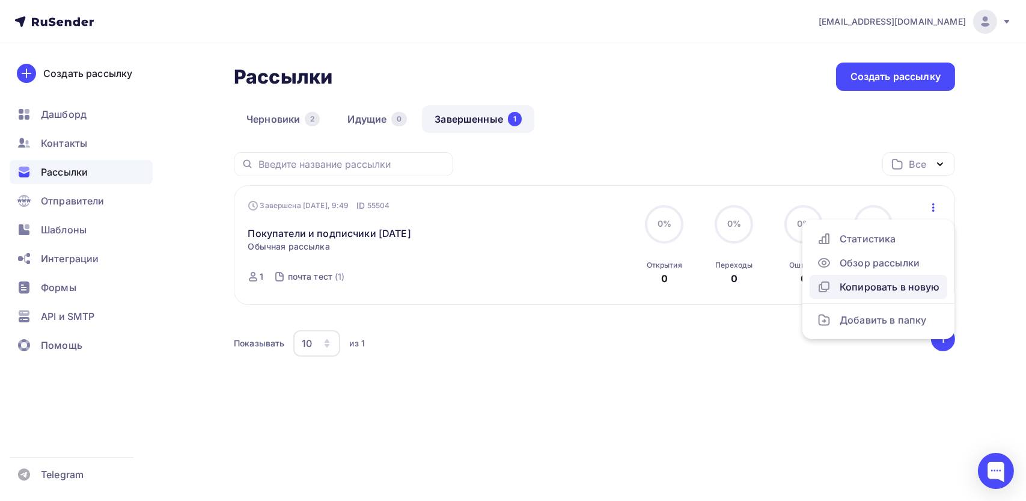
click at [863, 290] on div "Копировать в новую" at bounding box center [878, 286] width 123 height 14
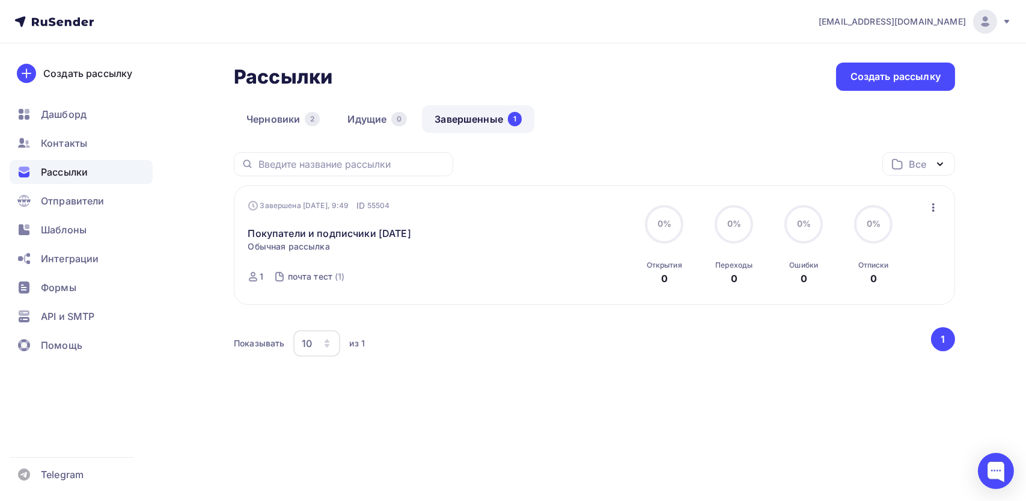
click at [938, 210] on icon "button" at bounding box center [933, 207] width 14 height 14
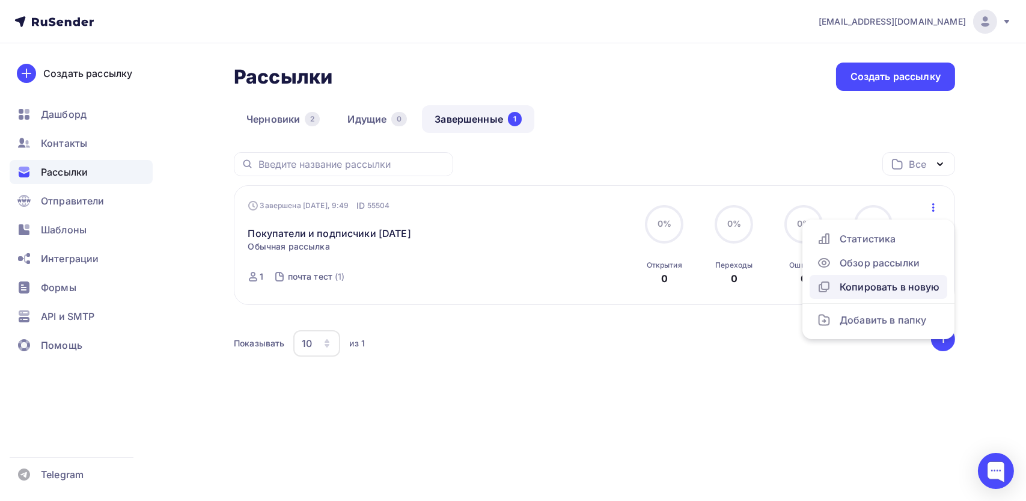
click at [845, 284] on div "Копировать в новую" at bounding box center [878, 286] width 123 height 14
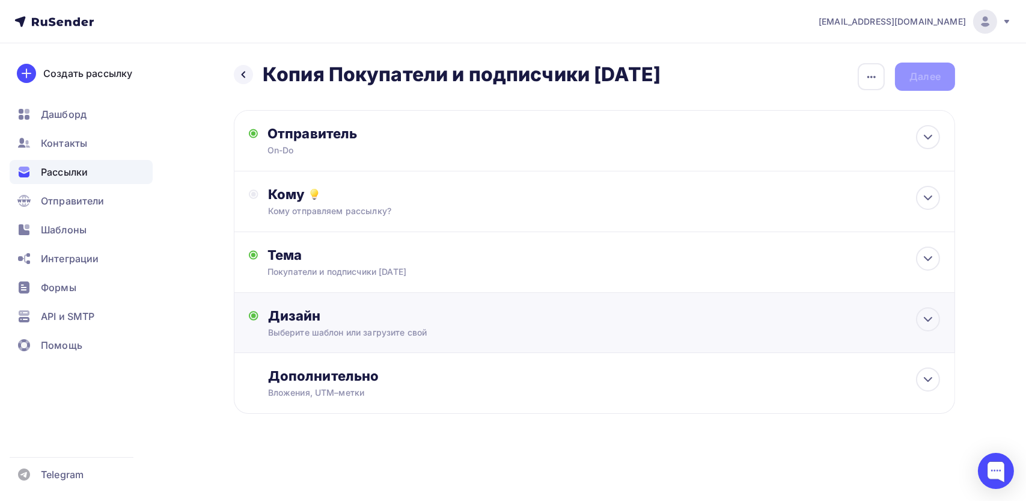
click at [345, 310] on div "Дизайн" at bounding box center [604, 315] width 672 height 17
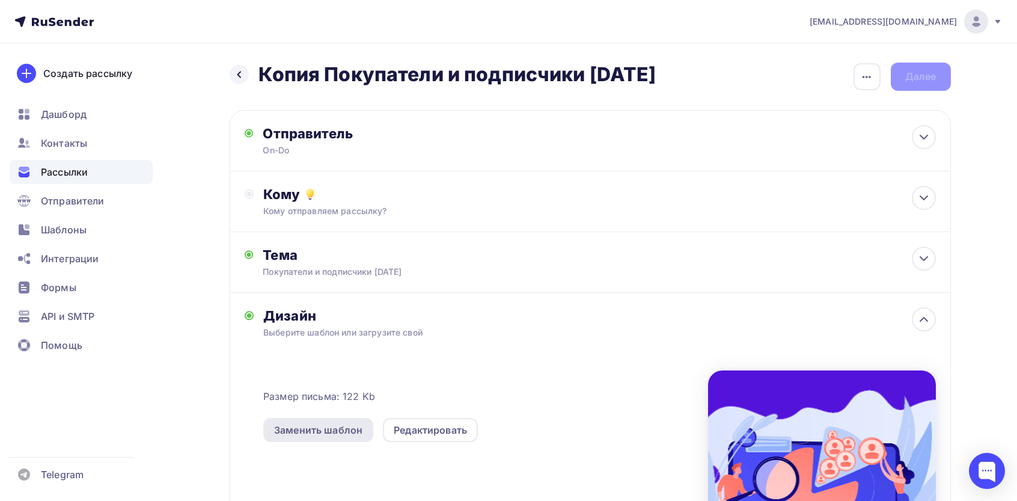
click at [322, 428] on div "Заменить шаблон" at bounding box center [318, 429] width 88 height 14
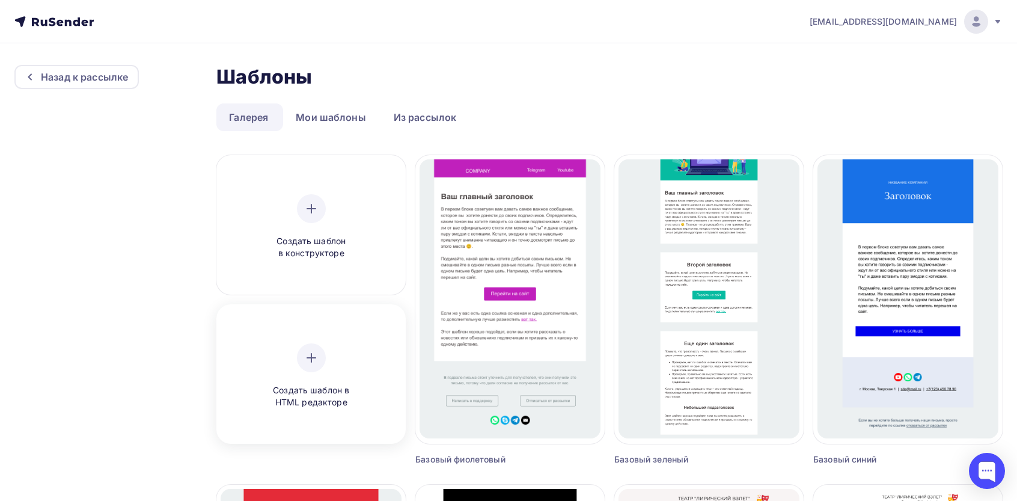
click at [304, 358] on icon at bounding box center [311, 357] width 14 height 14
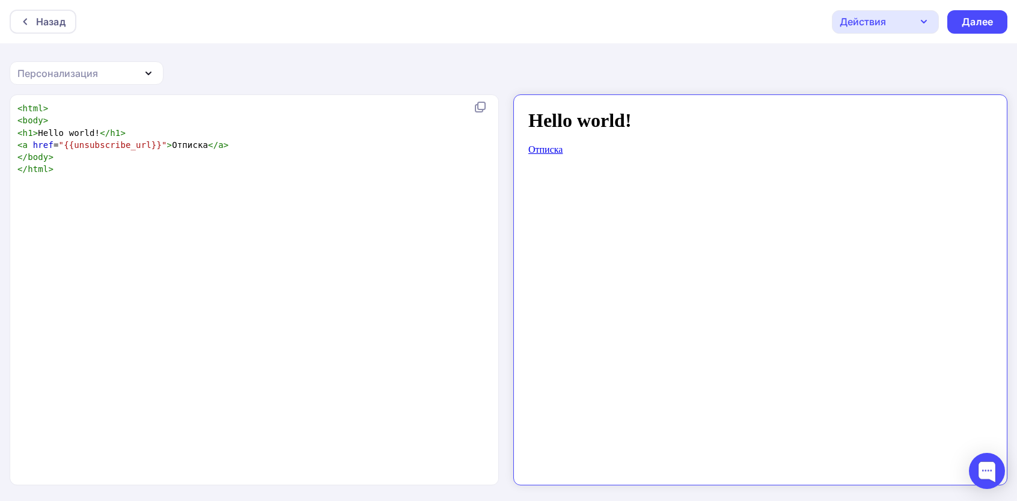
scroll to position [4, 0]
drag, startPoint x: 320, startPoint y: 275, endPoint x: 311, endPoint y: 280, distance: 10.5
click at [320, 275] on div "xxxxxxxxxx < html > < body > < h1 > Hello world! </ h1 > < a href = "{{unsubscr…" at bounding box center [267, 305] width 504 height 410
type textarea "<html> <body> <h1>Hello world!</h1> <a href="{{unsubscribe_url}}">Отписка</a> <…"
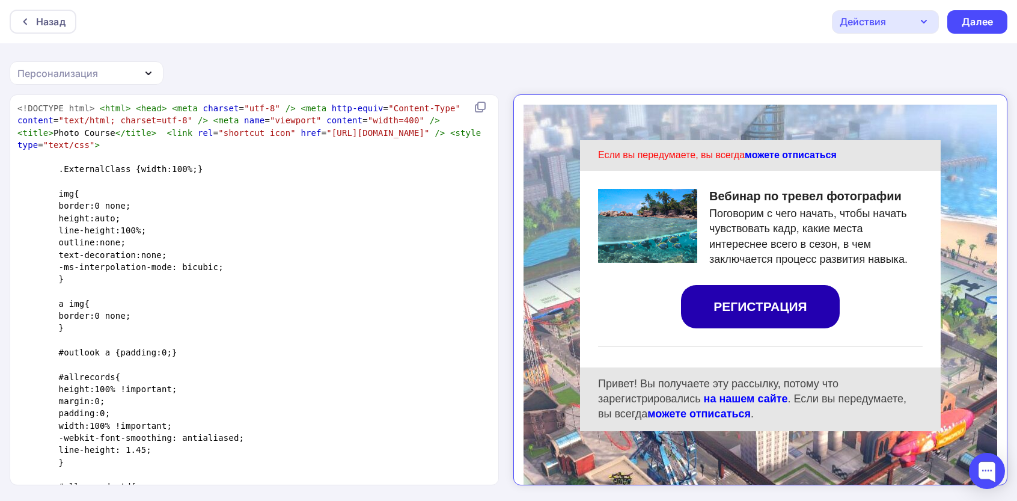
scroll to position [2393, 0]
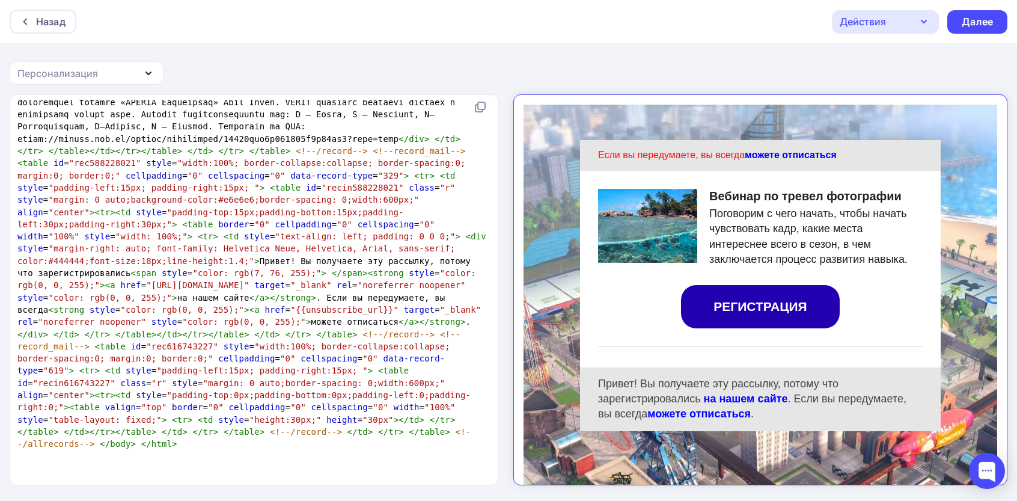
click at [955, 37] on div "Назад Действия Отправить тестовое письмо Сохранить в Мои шаблоны Выйти без сохр…" at bounding box center [508, 21] width 1017 height 43
click at [976, 25] on div "Далее" at bounding box center [976, 22] width 31 height 14
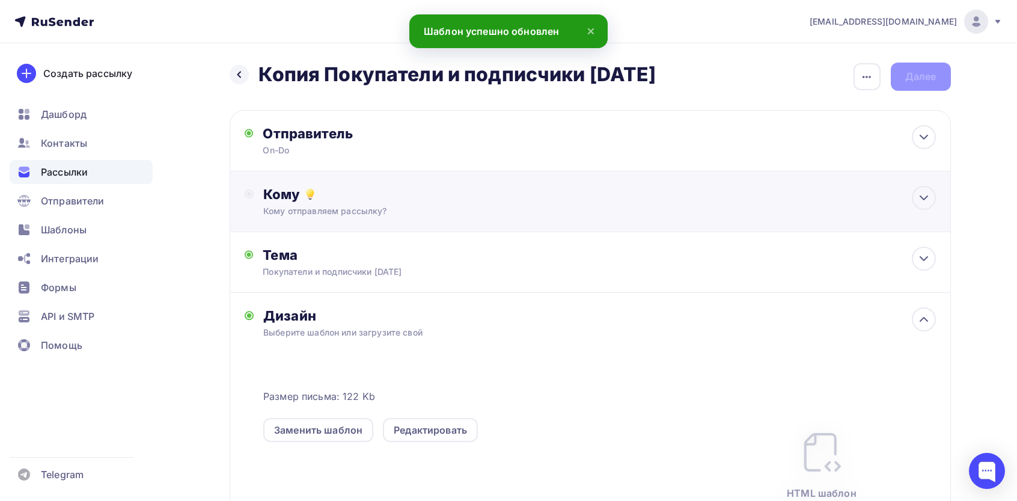
click at [395, 225] on div "Кому Кому отправляем рассылку? Списки получателей Выберите список Все списки id…" at bounding box center [590, 201] width 721 height 61
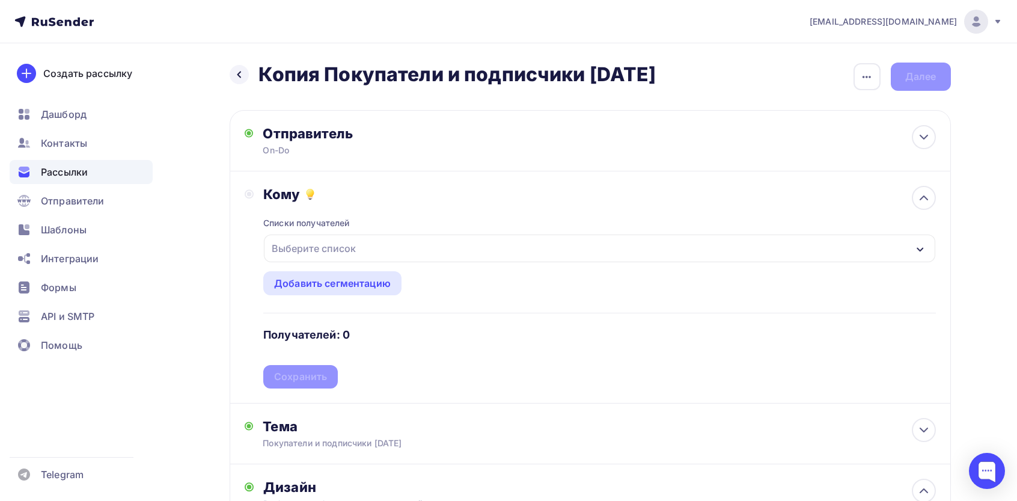
click at [333, 237] on div "Выберите список" at bounding box center [599, 248] width 671 height 28
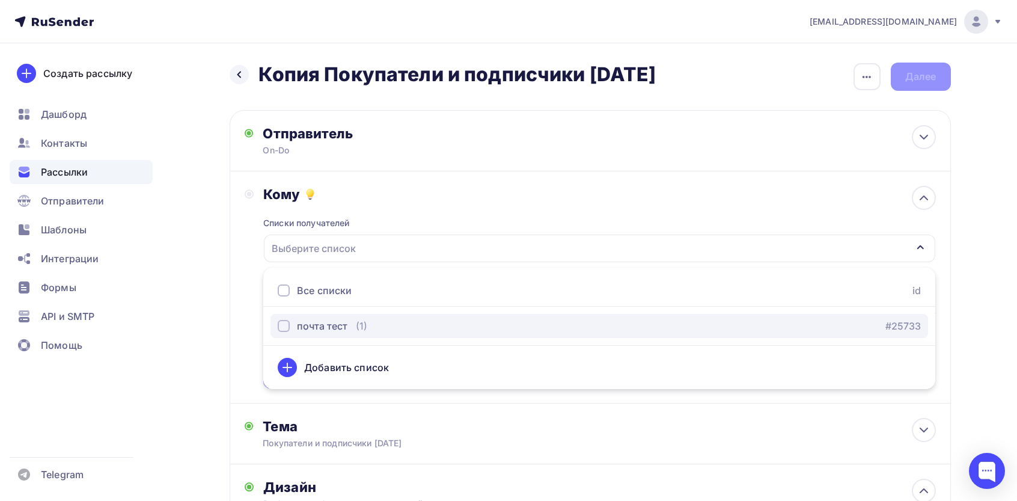
click at [302, 323] on div "почта тест" at bounding box center [322, 325] width 50 height 14
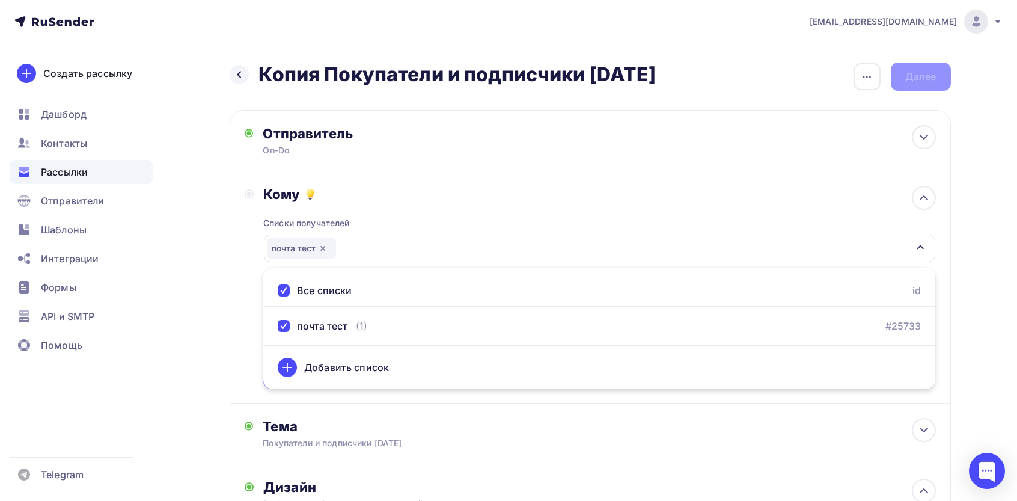
click at [226, 292] on div "Назад Копия Покупатели и подписчики май 2025 Копия Покупатели и подписчики май …" at bounding box center [508, 455] width 985 height 824
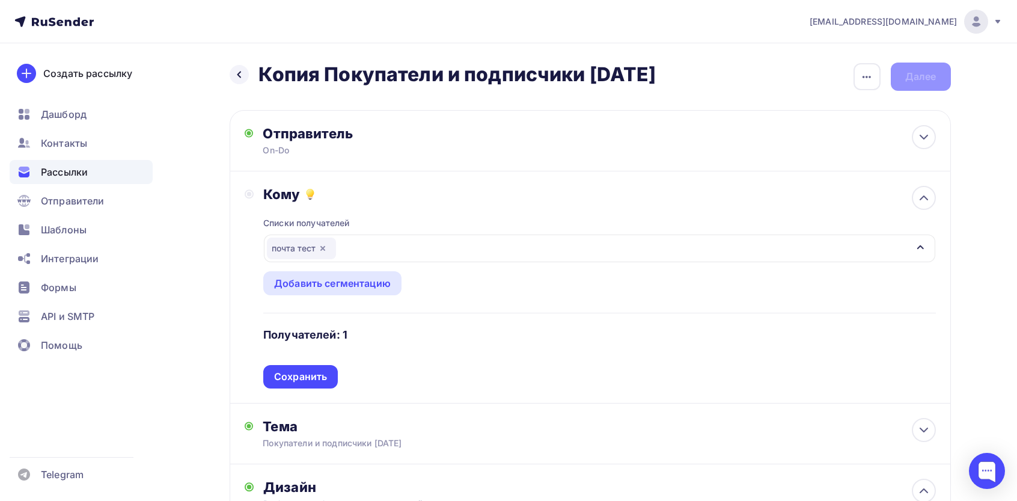
click at [322, 341] on h4 "Получателей: 1" at bounding box center [305, 334] width 84 height 14
click at [306, 364] on div "Списки получателей почта тест Все списки id почта тест (1) #25733 Добавить спис…" at bounding box center [599, 295] width 672 height 186
click at [308, 364] on div "Списки получателей почта тест Все списки id почта тест (1) #25733 Добавить спис…" at bounding box center [599, 295] width 672 height 186
click at [317, 368] on div "Сохранить" at bounding box center [300, 376] width 75 height 23
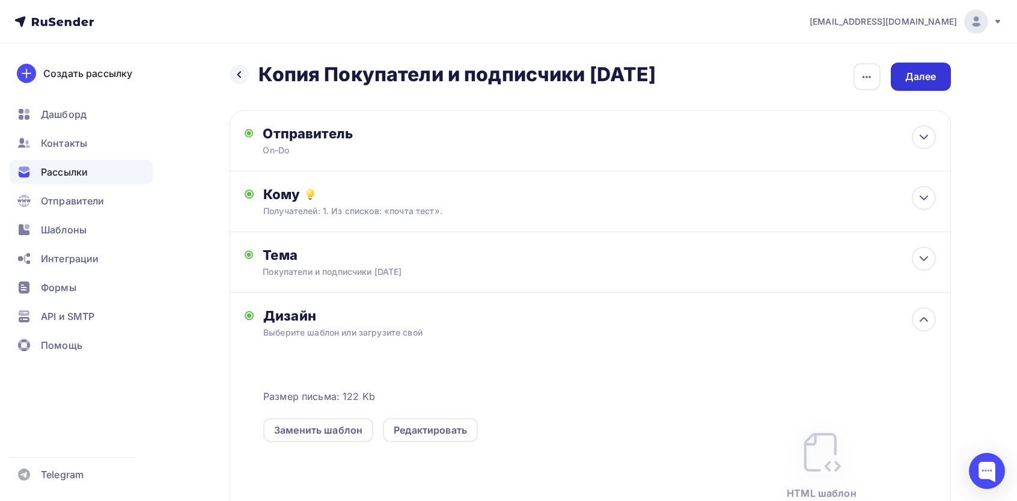
click at [917, 78] on div "Далее" at bounding box center [920, 77] width 31 height 14
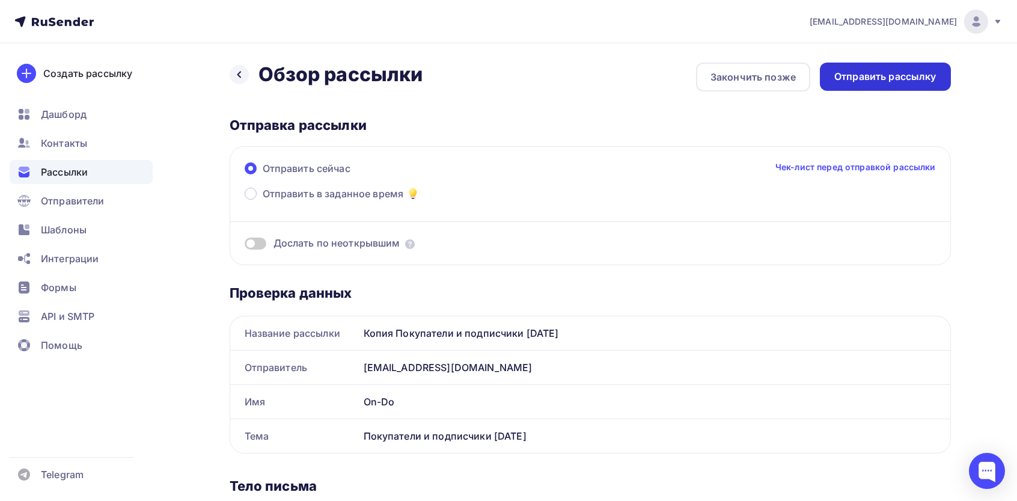
click at [910, 88] on div "Отправить рассылку" at bounding box center [885, 76] width 131 height 28
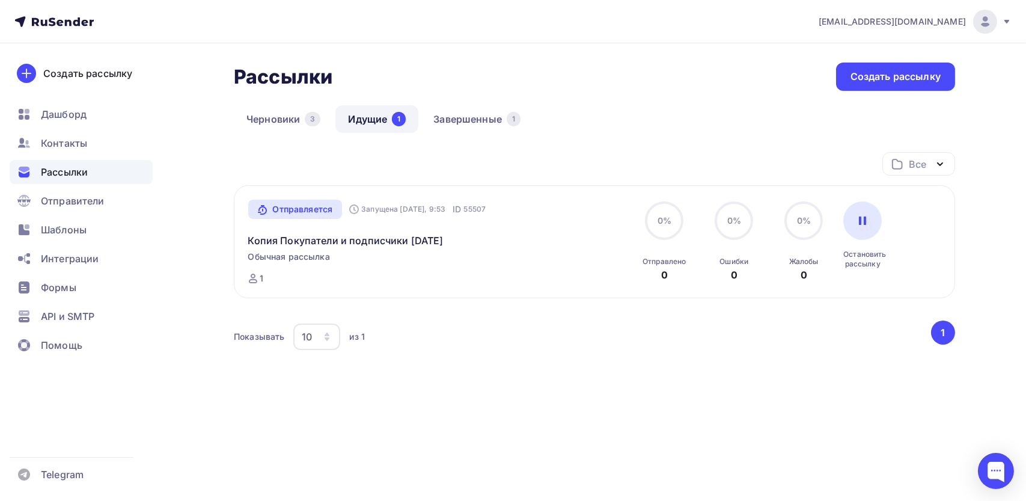
click at [607, 58] on div "Рассылки Рассылки Создать рассылку Черновики 3 Идущие 1 Завершенные 1 Идущие 1 …" at bounding box center [512, 257] width 985 height 429
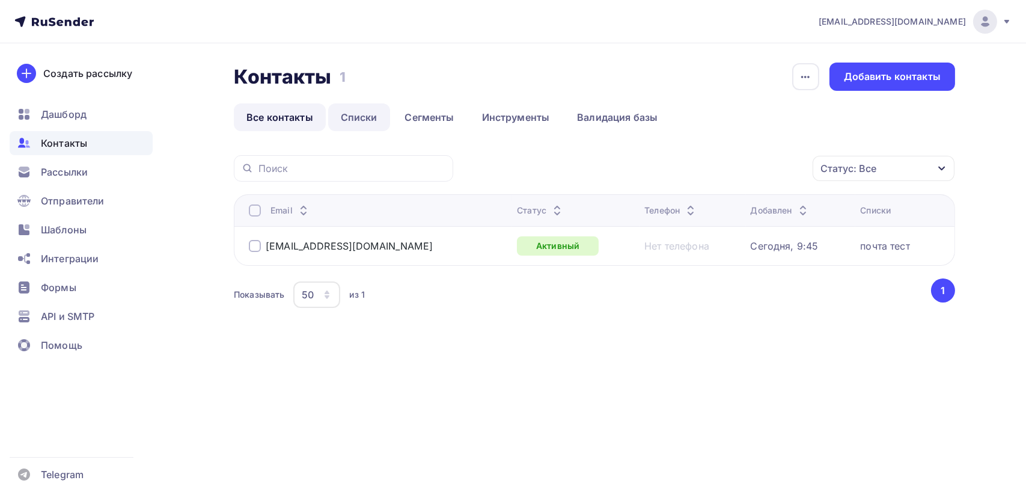
click at [368, 108] on link "Списки" at bounding box center [359, 117] width 62 height 28
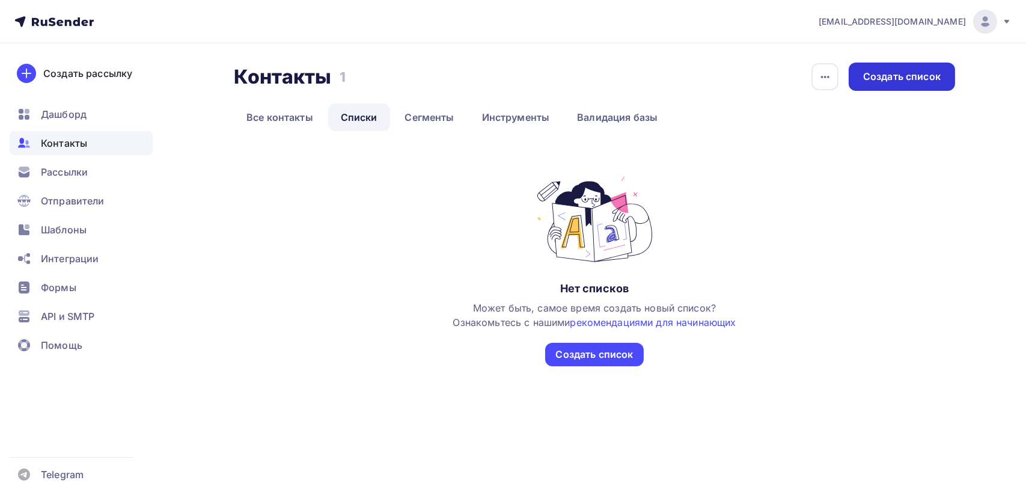
click at [890, 72] on div "Создать список" at bounding box center [902, 77] width 78 height 14
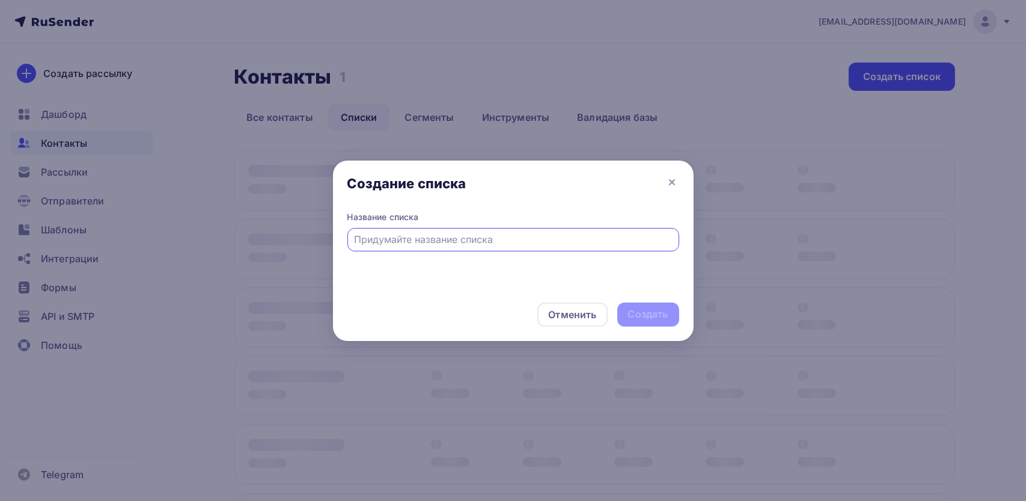
drag, startPoint x: 675, startPoint y: 182, endPoint x: 656, endPoint y: 183, distance: 19.2
click at [675, 182] on icon at bounding box center [672, 182] width 14 height 14
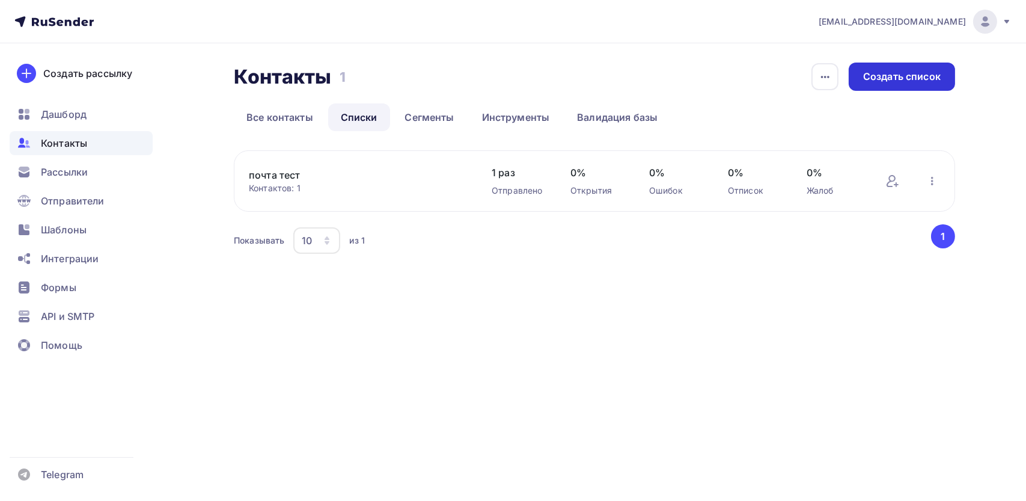
click at [908, 79] on div "Создать список" at bounding box center [902, 77] width 78 height 14
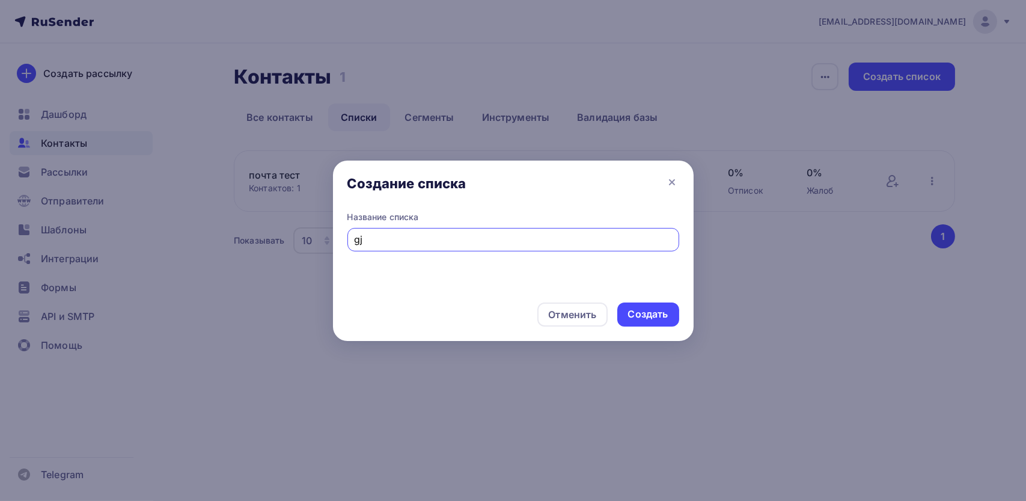
type input "g"
type input "п"
type input "май - вебинар"
click at [642, 311] on div "Создать" at bounding box center [648, 314] width 40 height 14
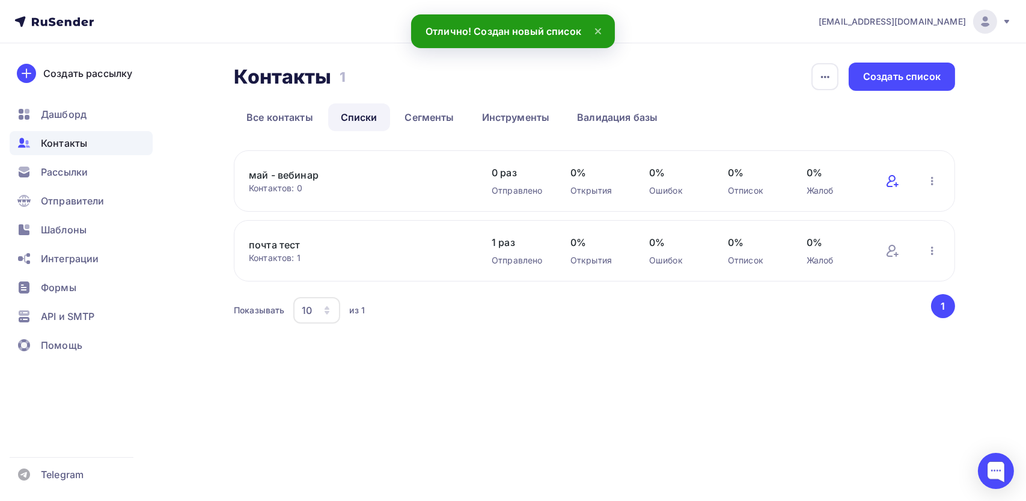
click at [885, 183] on icon at bounding box center [892, 181] width 14 height 14
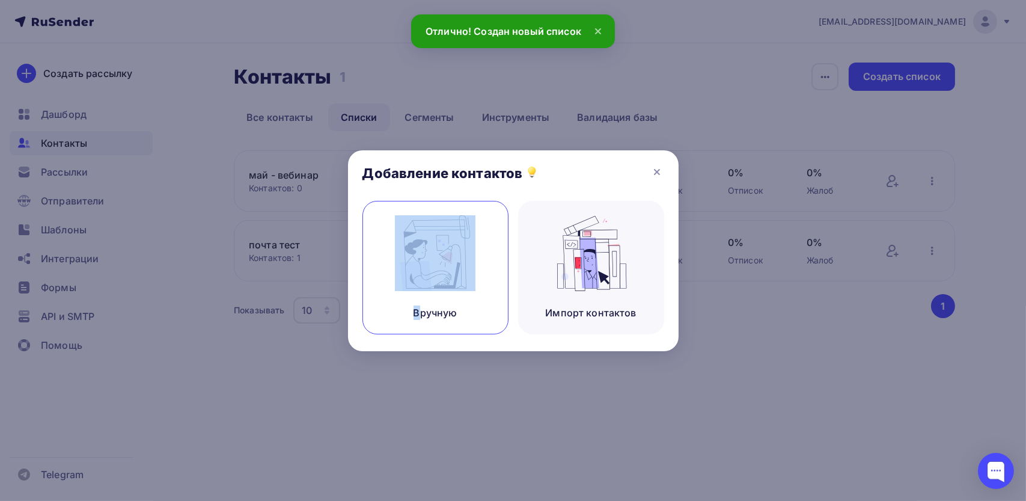
click at [422, 255] on div "Вручную" at bounding box center [435, 267] width 146 height 133
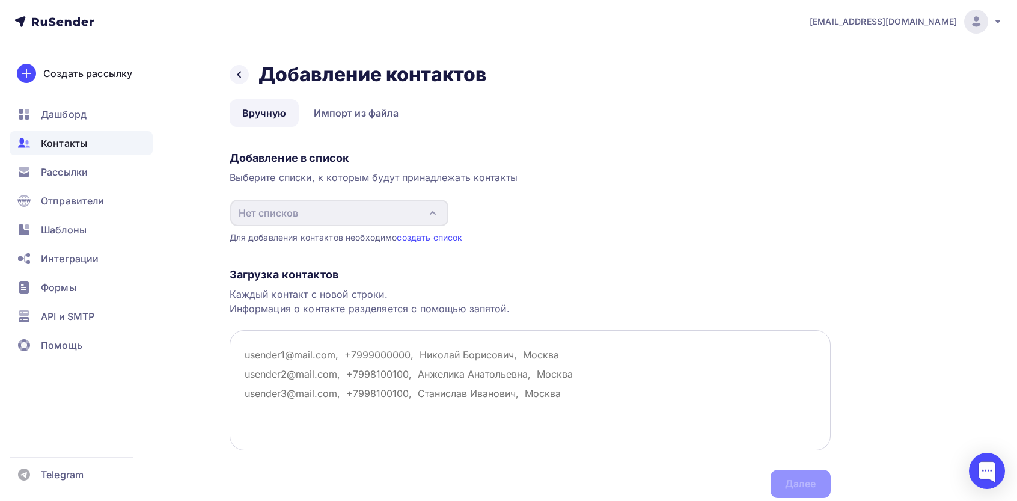
click at [329, 368] on textarea at bounding box center [530, 390] width 601 height 120
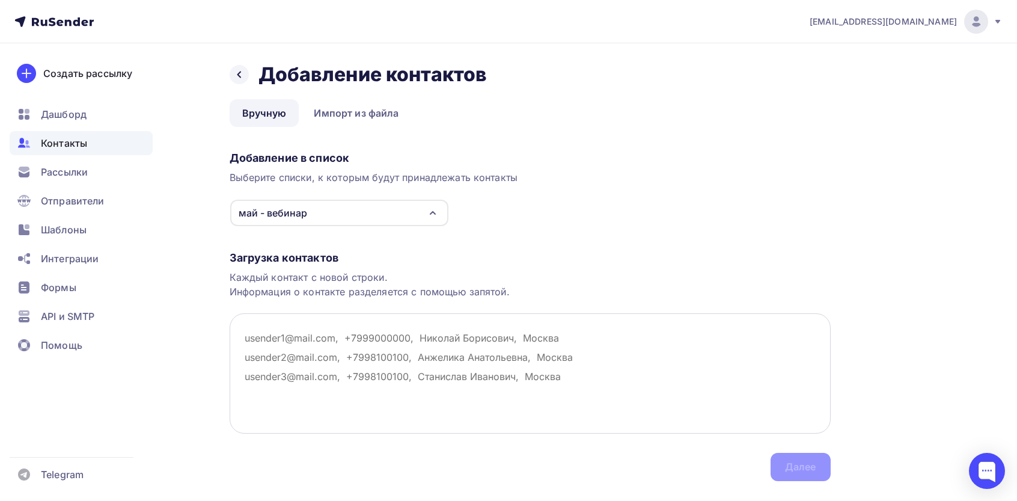
click at [468, 347] on textarea at bounding box center [530, 373] width 601 height 120
paste textarea "[EMAIL_ADDRESS][DOMAIN_NAME] [EMAIL_ADDRESS][DOMAIN_NAME] [EMAIL_ADDRESS][DOMAI…"
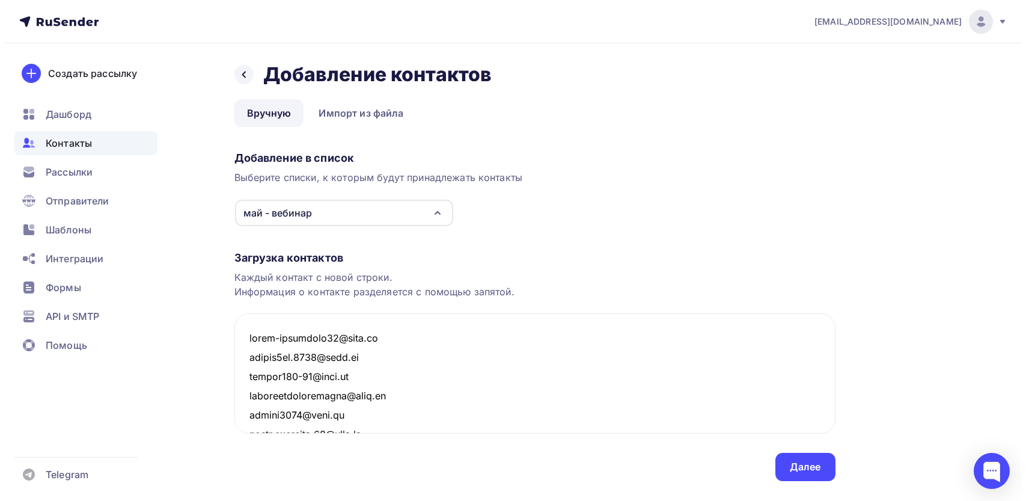
scroll to position [2141, 0]
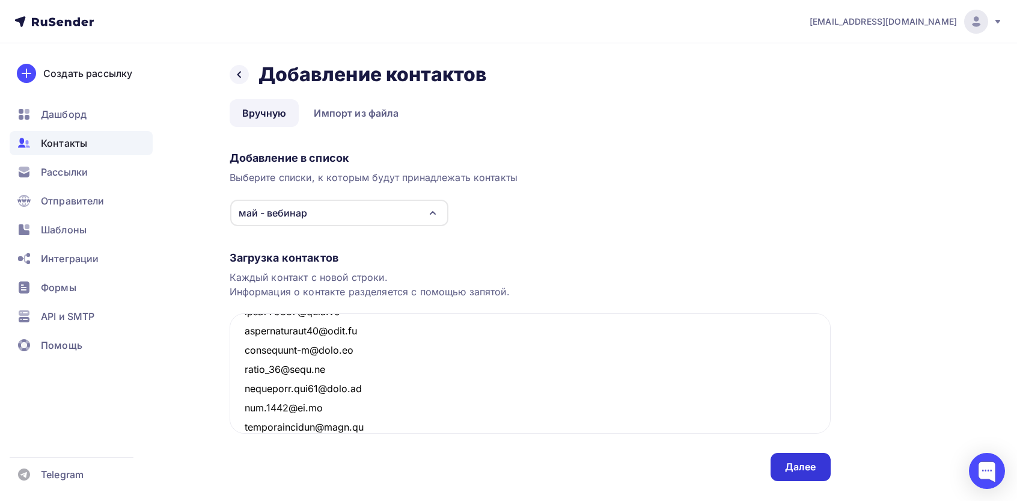
type textarea "dinis-salomatin44@mail.ru magari4ka.5555@mail.ru egorka777-89@mail.ru aleksandr…"
click at [809, 467] on div "Далее" at bounding box center [800, 467] width 31 height 14
click at [822, 469] on div "Далее" at bounding box center [800, 466] width 60 height 28
drag, startPoint x: 803, startPoint y: 437, endPoint x: 802, endPoint y: 446, distance: 8.5
click at [803, 437] on div "Загрузка контактов Каждый контакт с новой строки. Информация о контакте разделя…" at bounding box center [530, 354] width 601 height 254
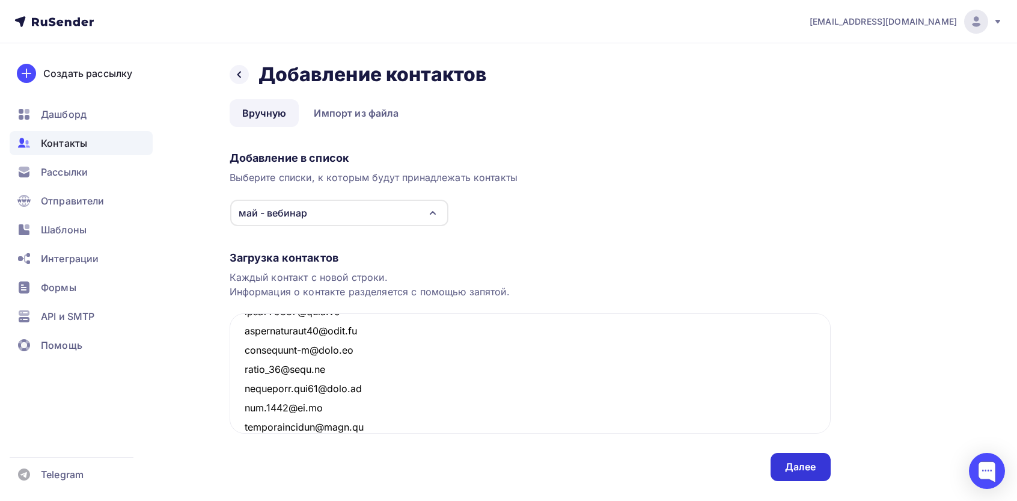
click at [800, 457] on div "Далее" at bounding box center [800, 466] width 60 height 28
click at [806, 469] on div "Далее" at bounding box center [800, 467] width 31 height 14
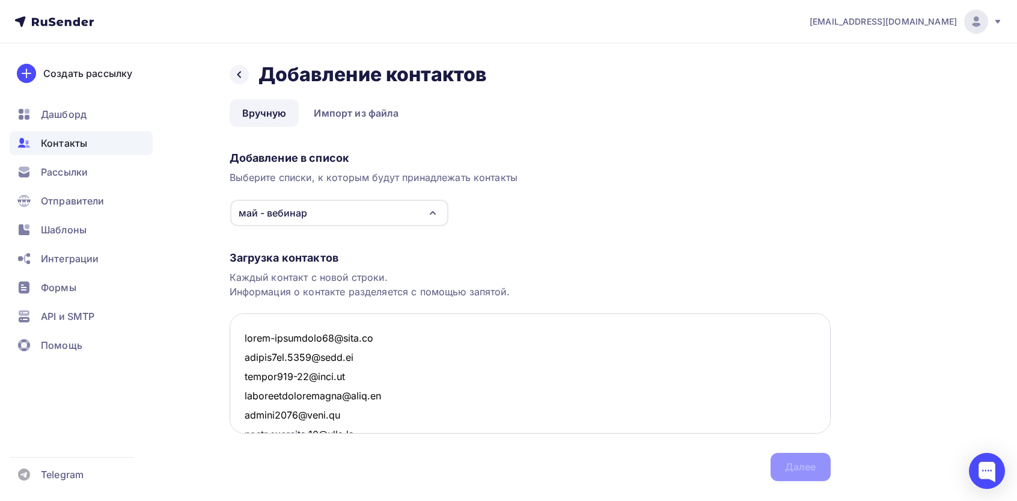
scroll to position [2141, 0]
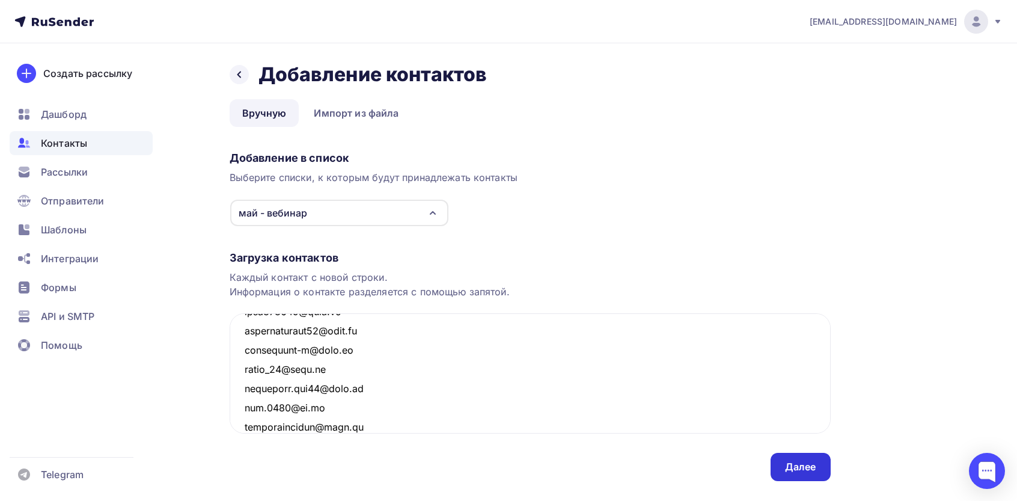
type textarea "[EMAIL_ADDRESS][DOMAIN_NAME] [EMAIL_ADDRESS][DOMAIN_NAME] [EMAIL_ADDRESS][DOMAI…"
click at [798, 460] on div "Далее" at bounding box center [800, 467] width 31 height 14
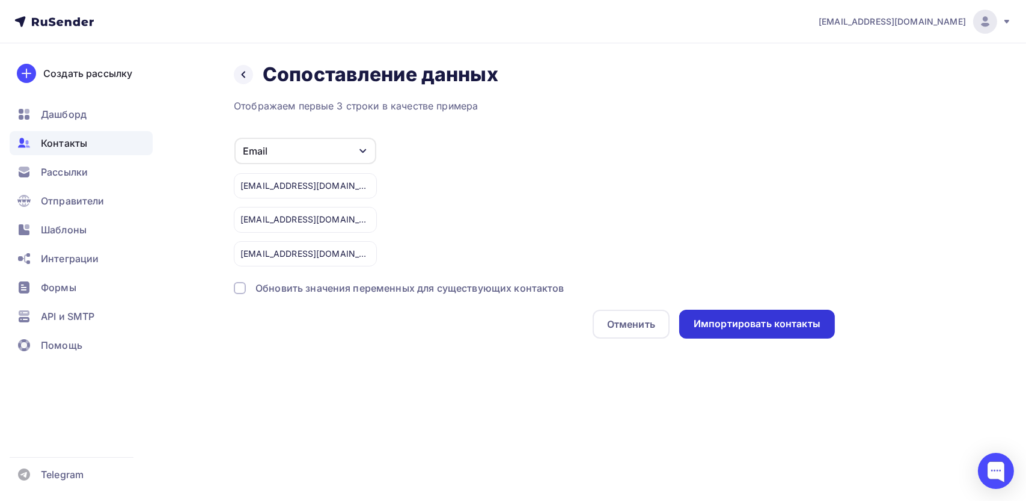
click at [737, 324] on div "Импортировать контакты" at bounding box center [756, 324] width 127 height 14
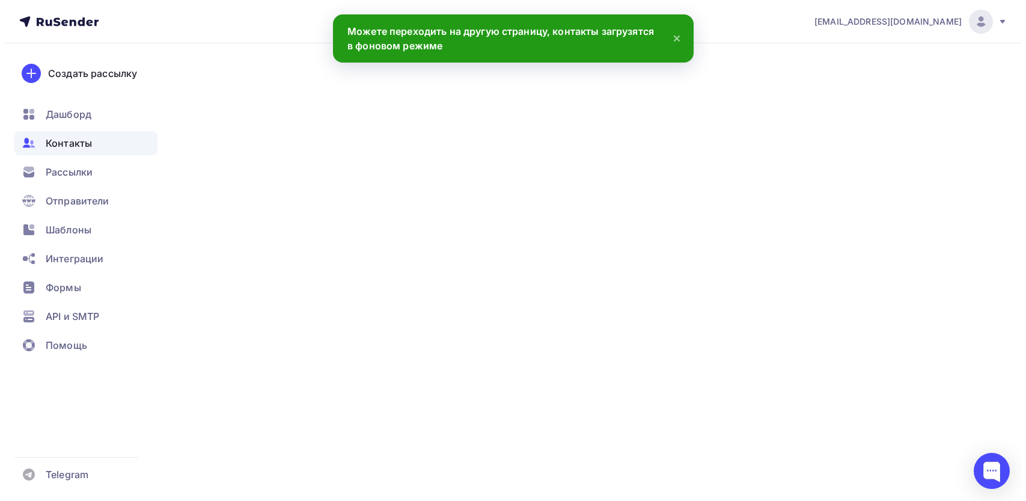
scroll to position [2159, 0]
